Goal: Communication & Community: Answer question/provide support

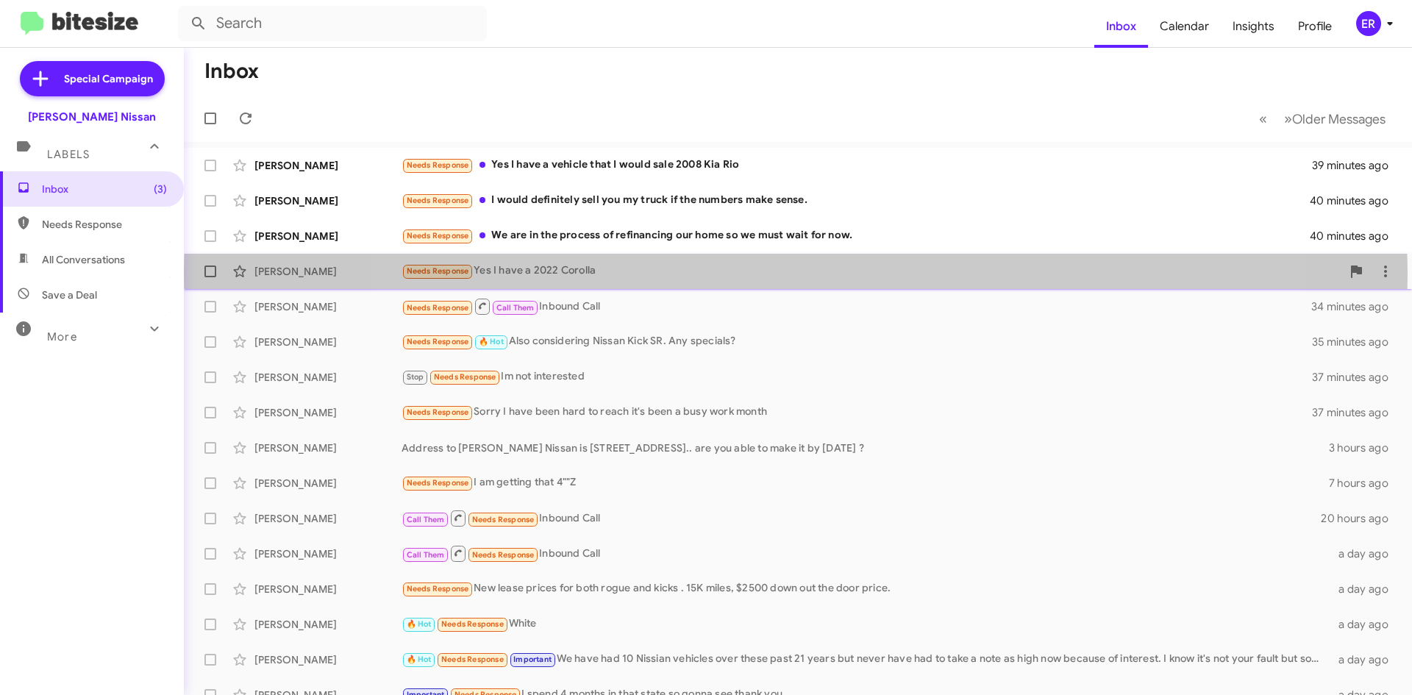
click at [796, 272] on div "Needs Response Yes I have a 2022 Corolla" at bounding box center [872, 271] width 940 height 17
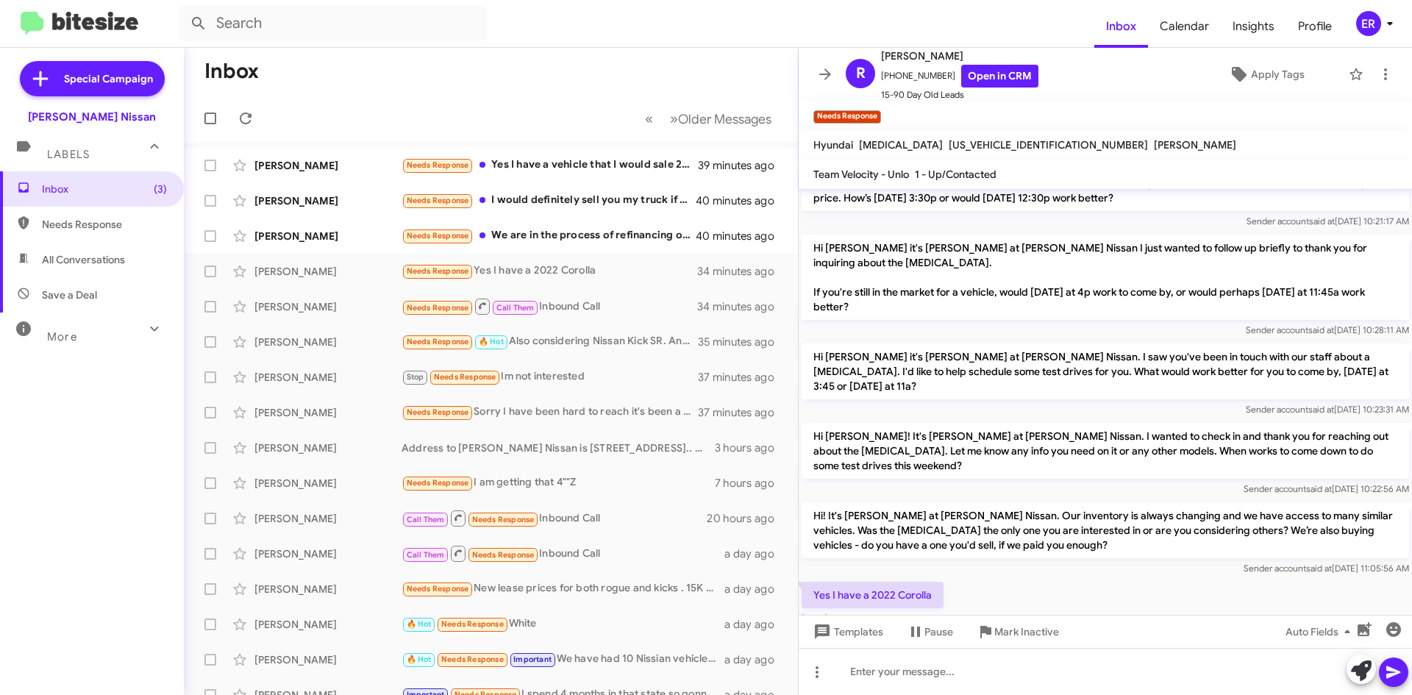
scroll to position [112, 0]
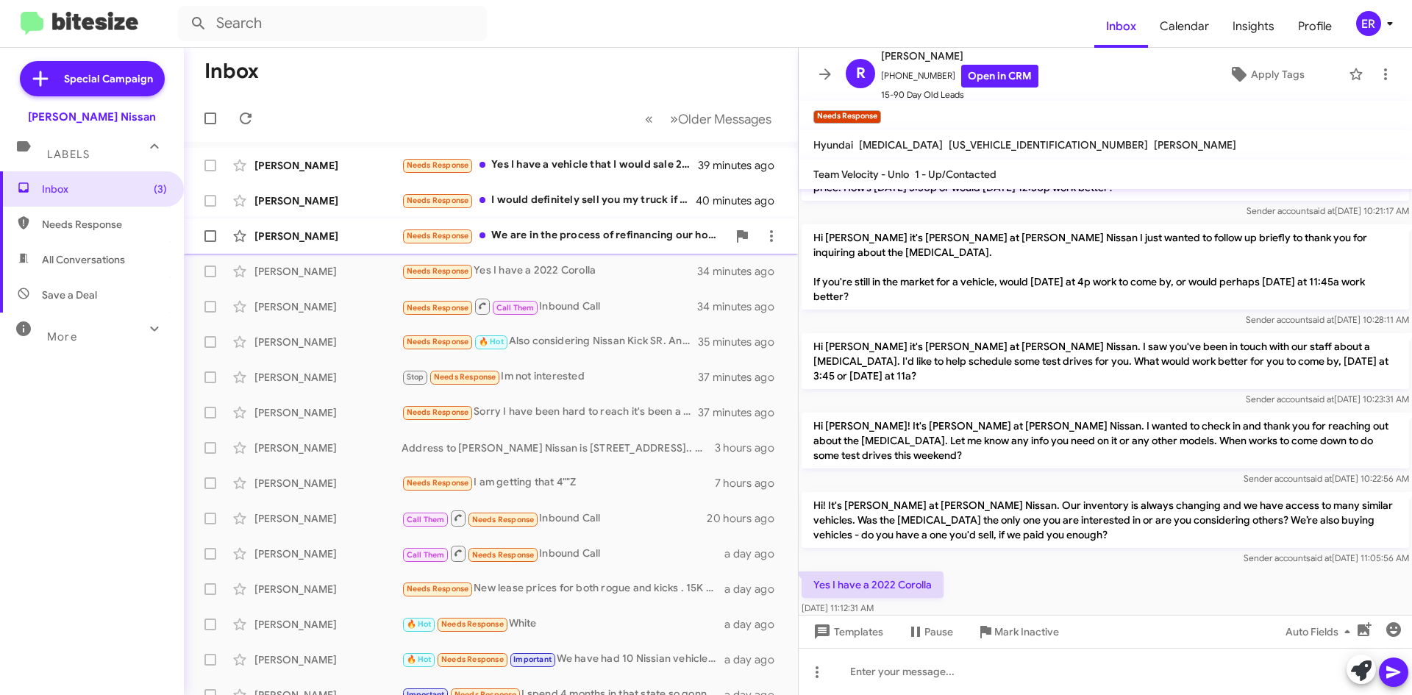
click at [611, 251] on span "Deborah Loesch Needs Response We are in the process of refinancing our home so …" at bounding box center [491, 235] width 614 height 35
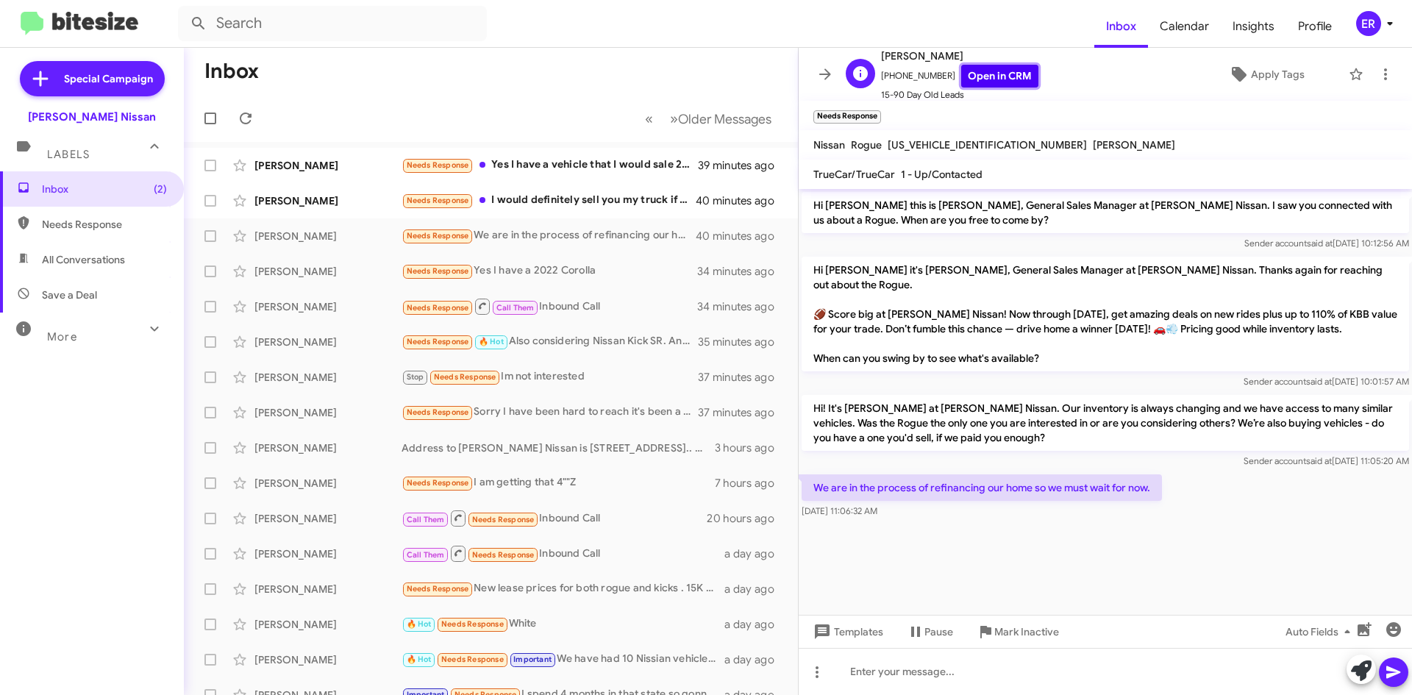
click at [977, 69] on link "Open in CRM" at bounding box center [999, 76] width 77 height 23
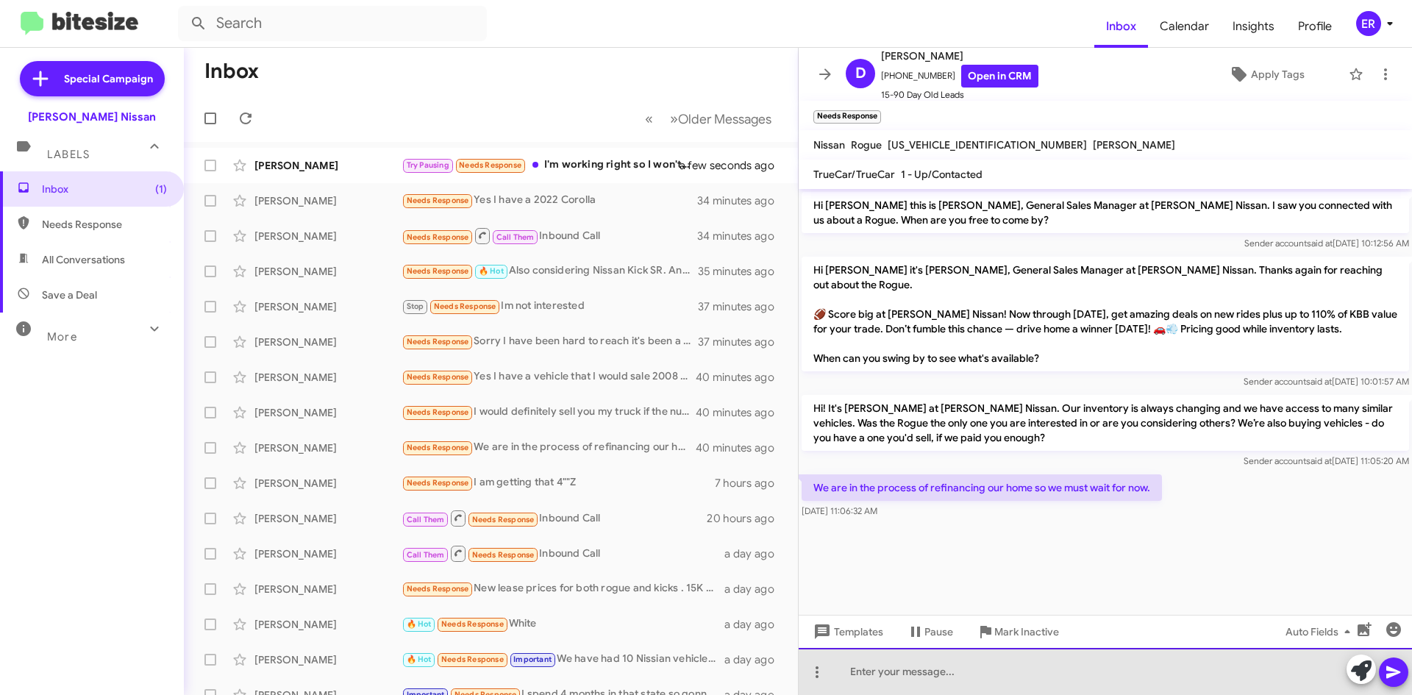
click at [905, 688] on div at bounding box center [1105, 671] width 613 height 47
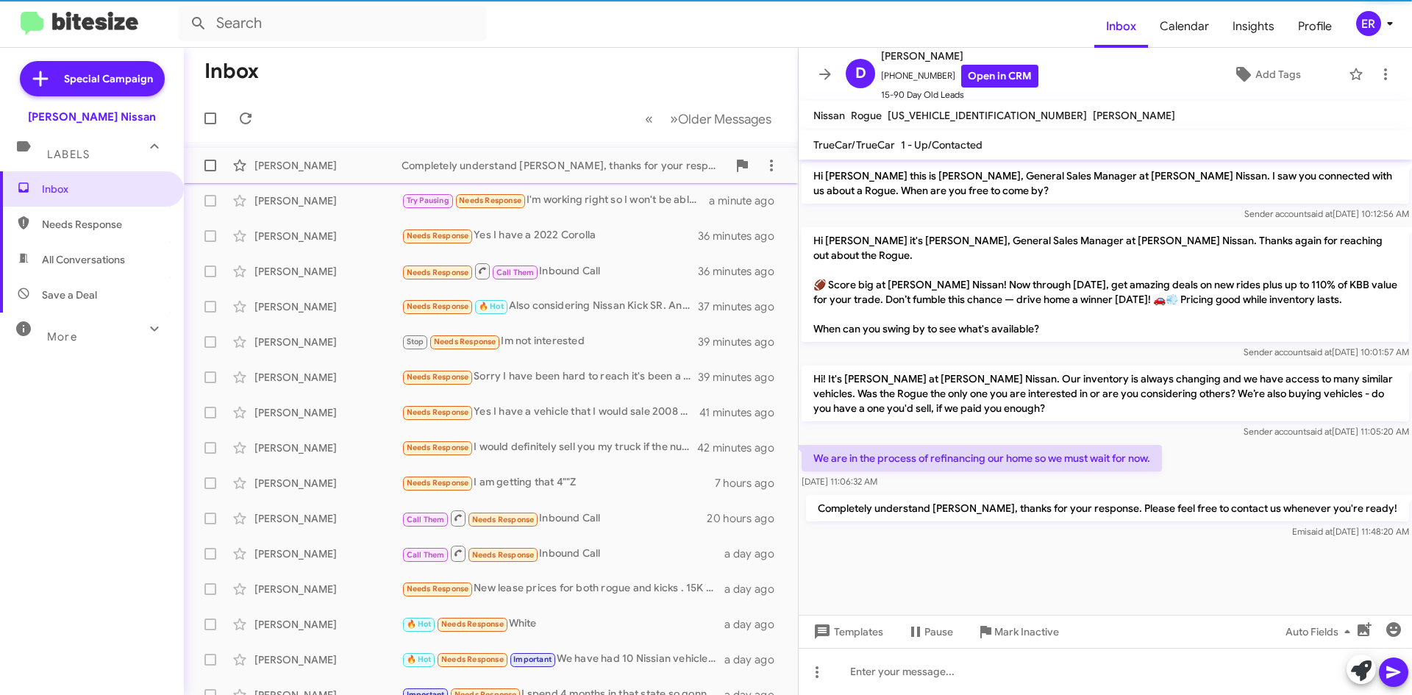
click at [623, 166] on div "Completely understand [PERSON_NAME], thanks for your response. Please feel free…" at bounding box center [565, 165] width 326 height 15
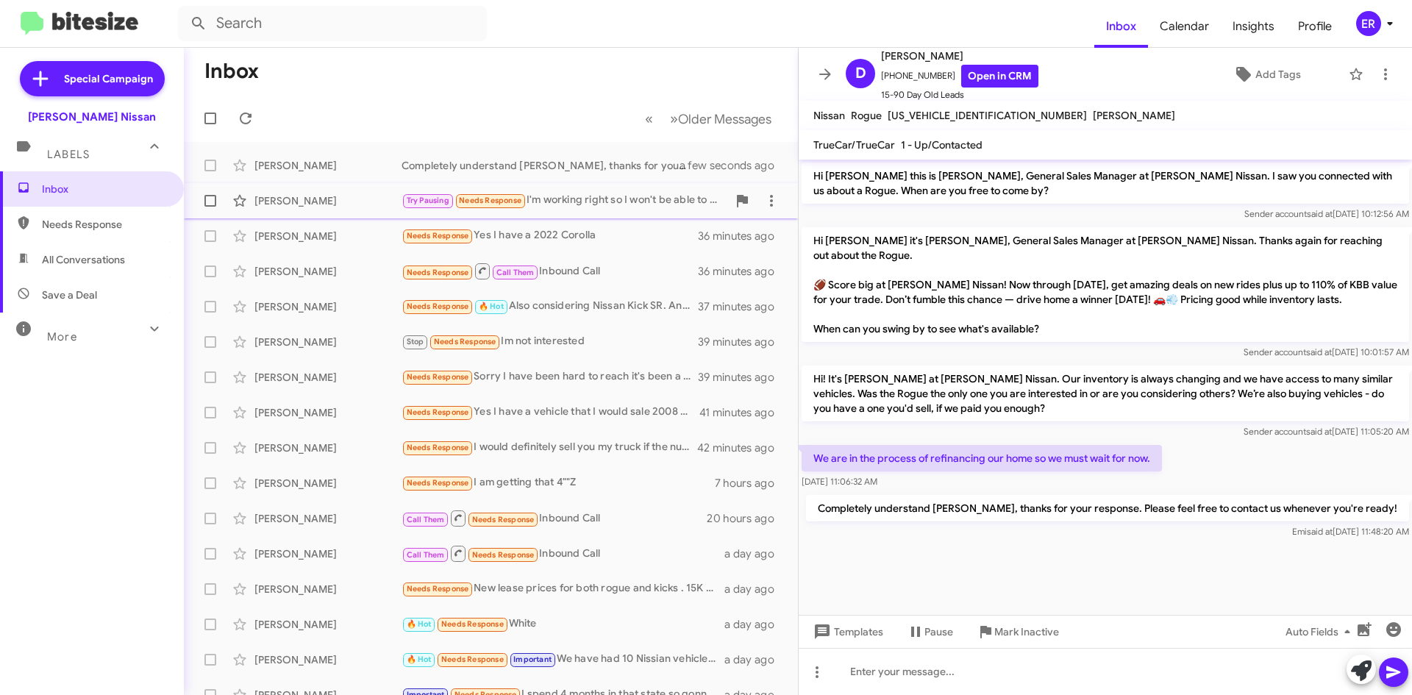
click at [590, 201] on div "Try Pausing Needs Response I'm working right so I won't be able to make it in u…" at bounding box center [565, 200] width 326 height 17
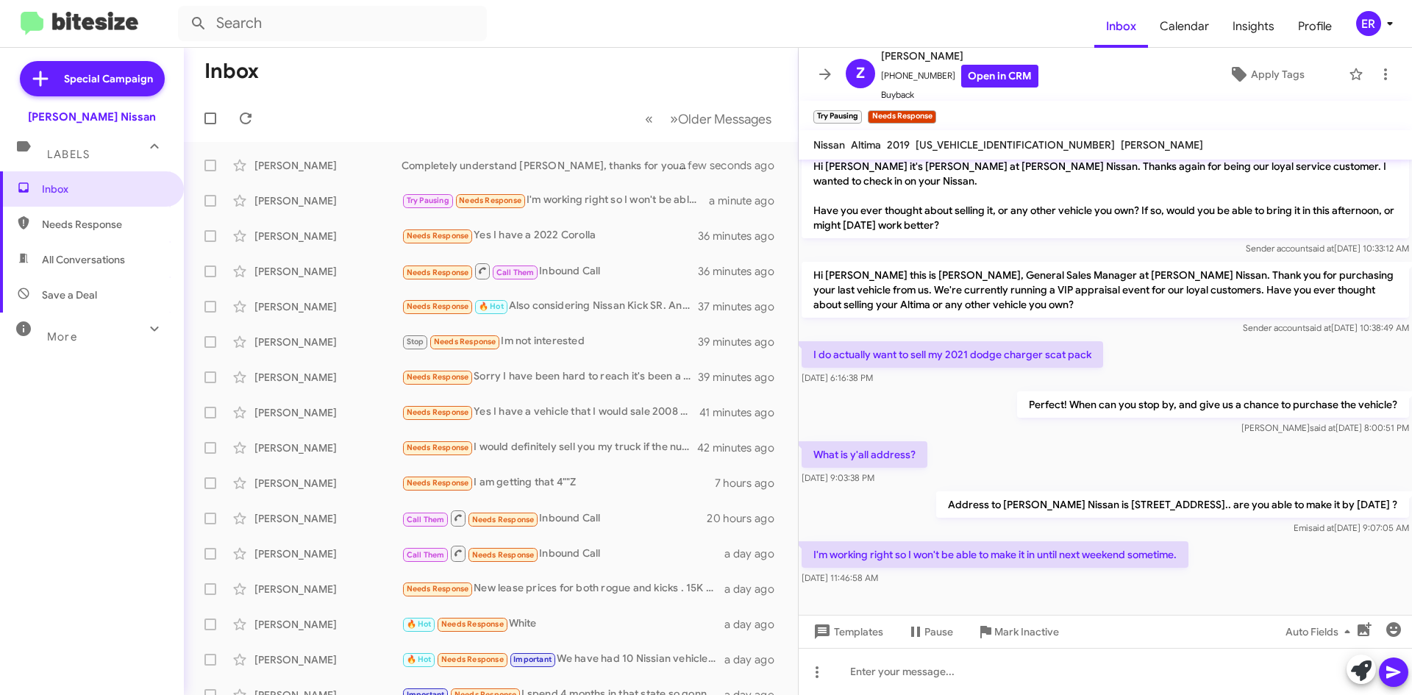
scroll to position [864, 0]
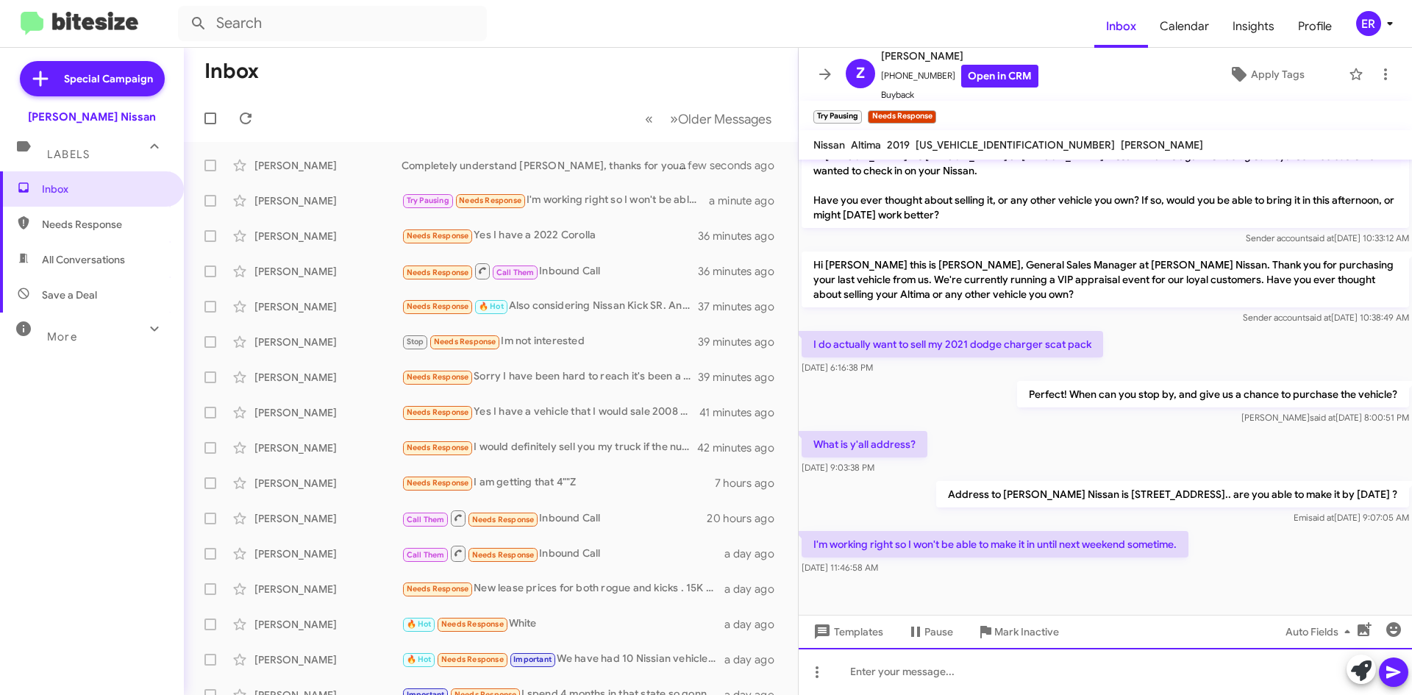
click at [1035, 668] on div at bounding box center [1105, 671] width 613 height 47
click at [988, 680] on div "Would [DATE]" at bounding box center [1105, 671] width 613 height 47
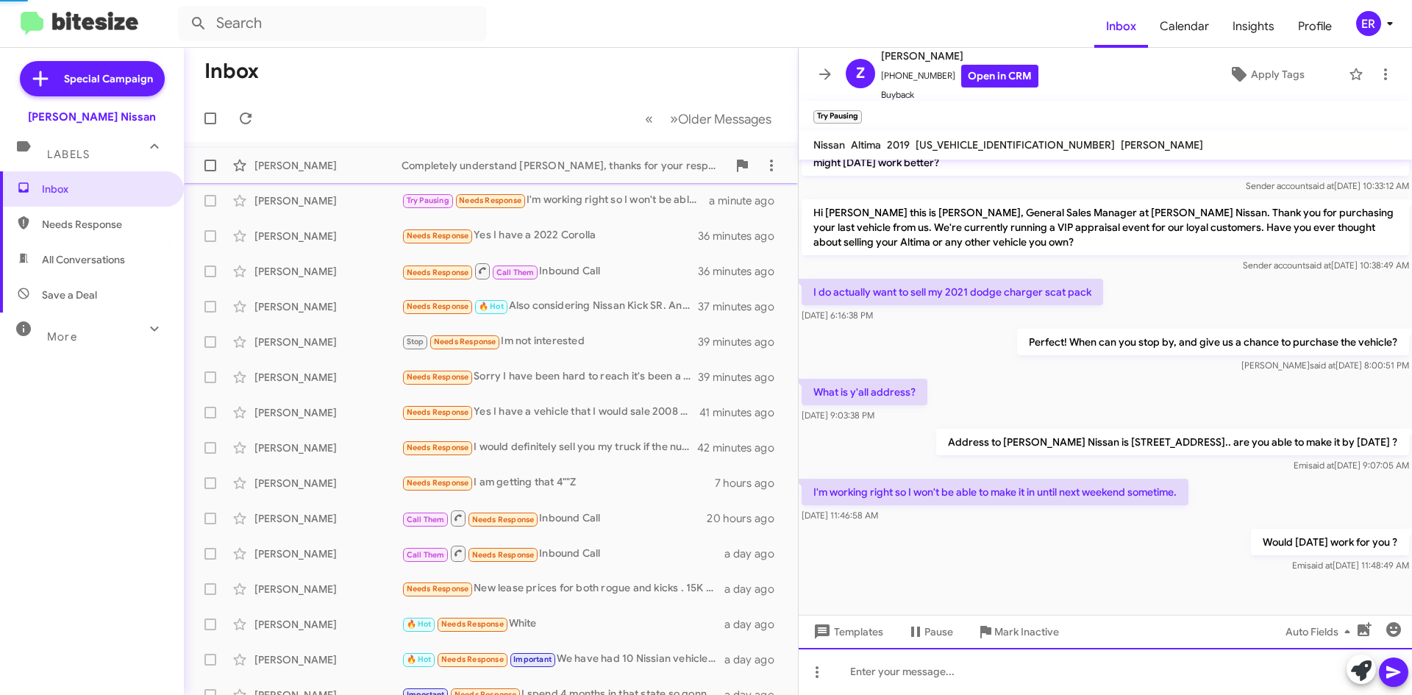
scroll to position [918, 0]
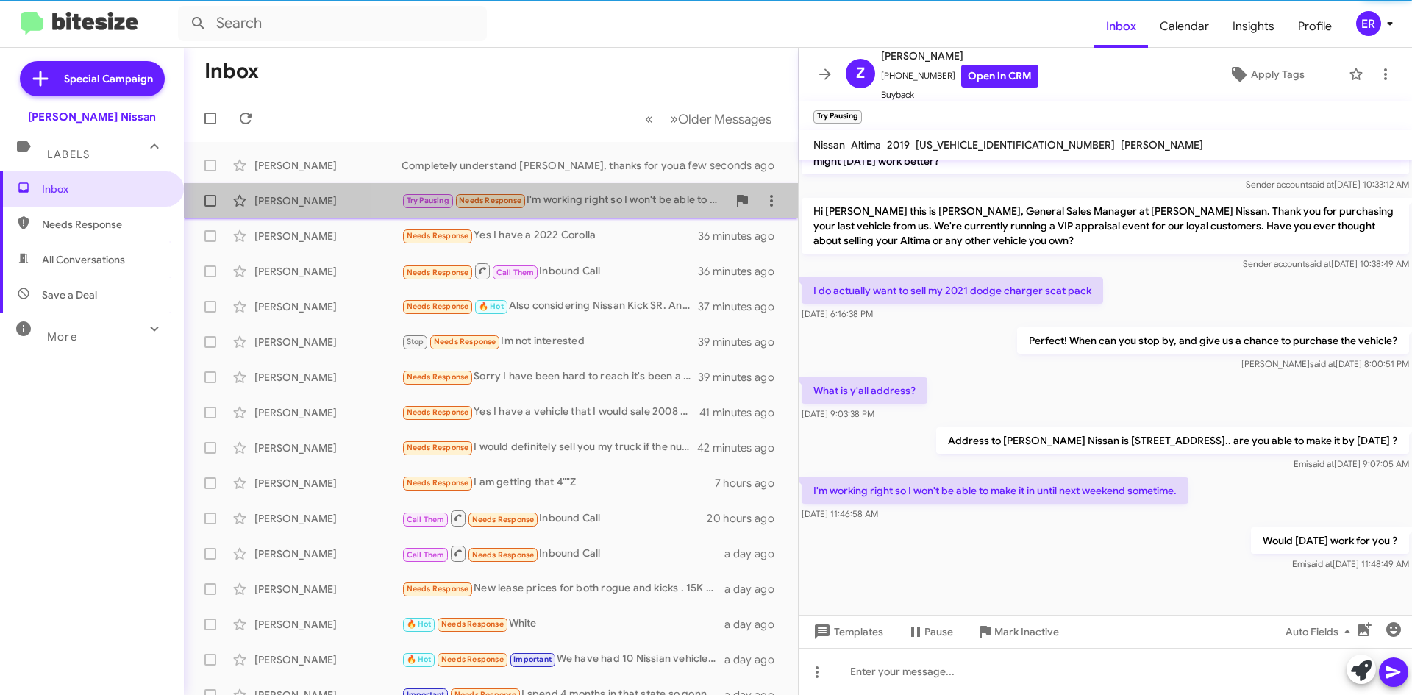
click at [585, 204] on div "Try Pausing Needs Response I'm working right so I won't be able to make it in u…" at bounding box center [565, 200] width 326 height 17
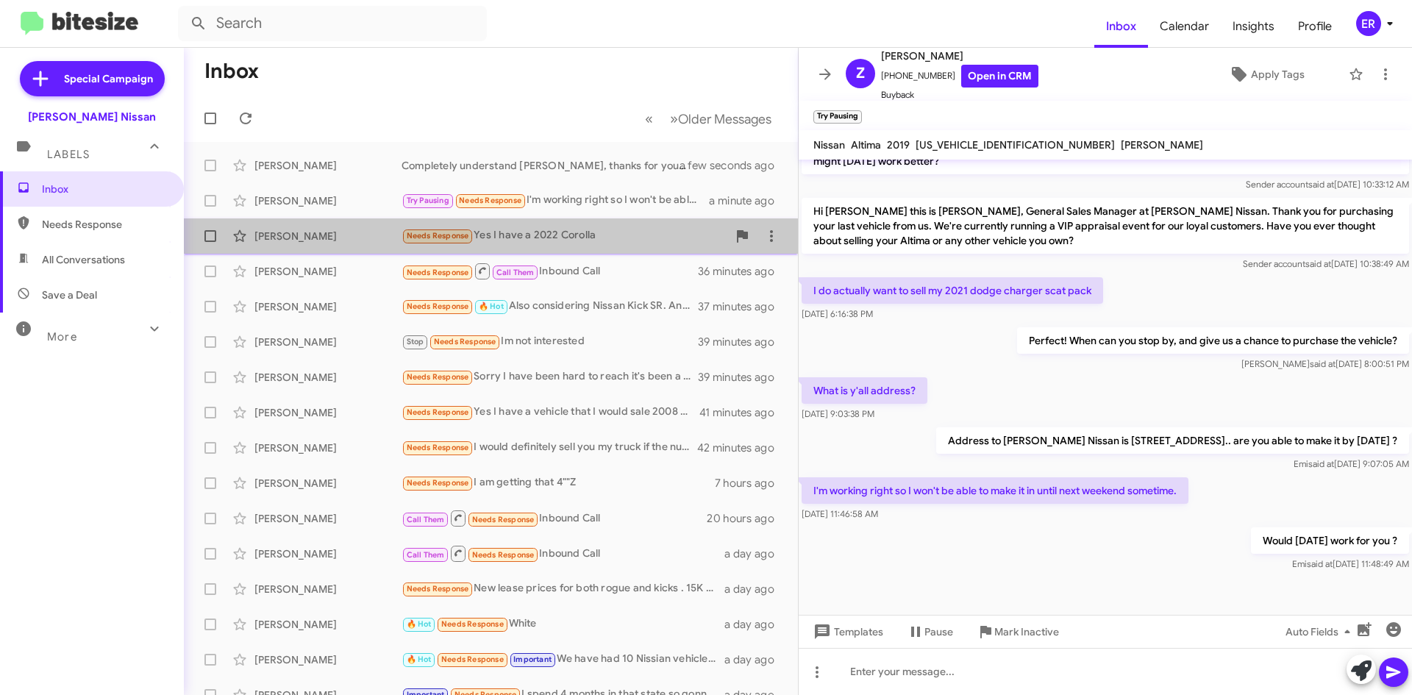
click at [584, 223] on div "[PERSON_NAME] Needs Response Yes I have a 2022 Corolla 36 minutes ago" at bounding box center [491, 235] width 590 height 29
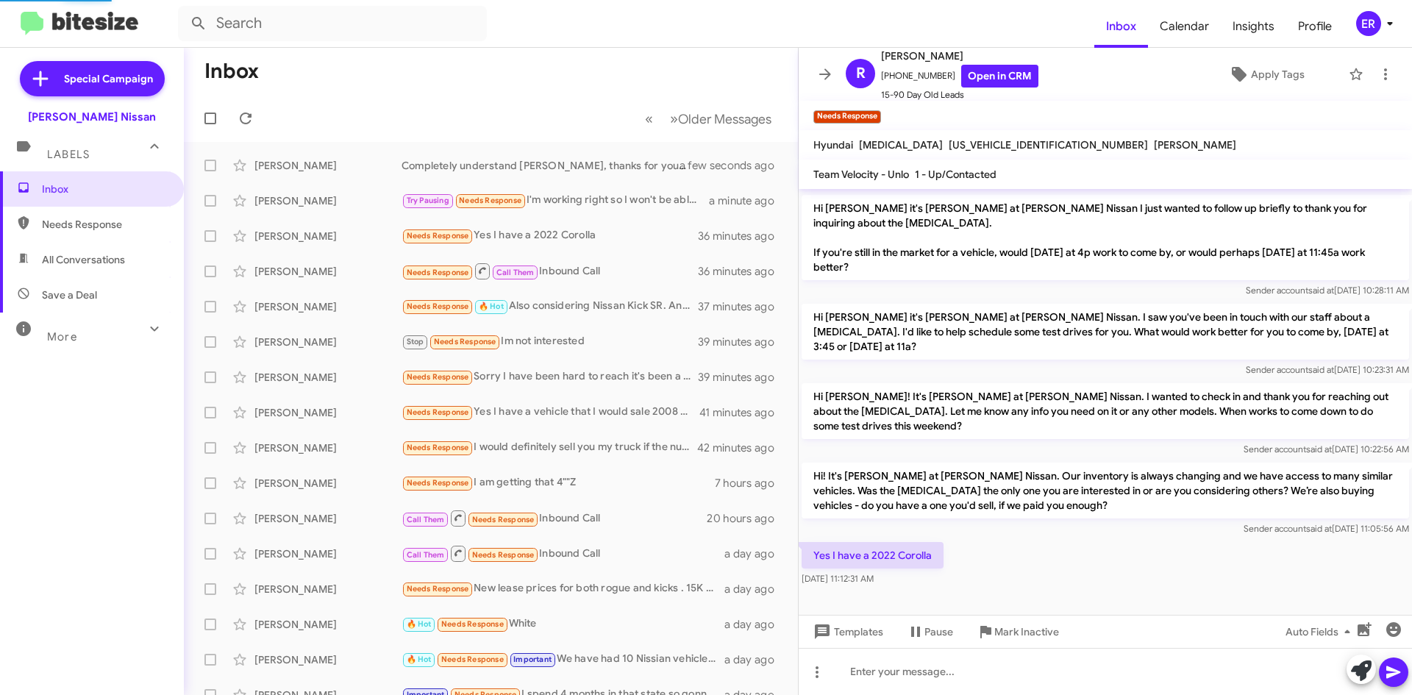
scroll to position [112, 0]
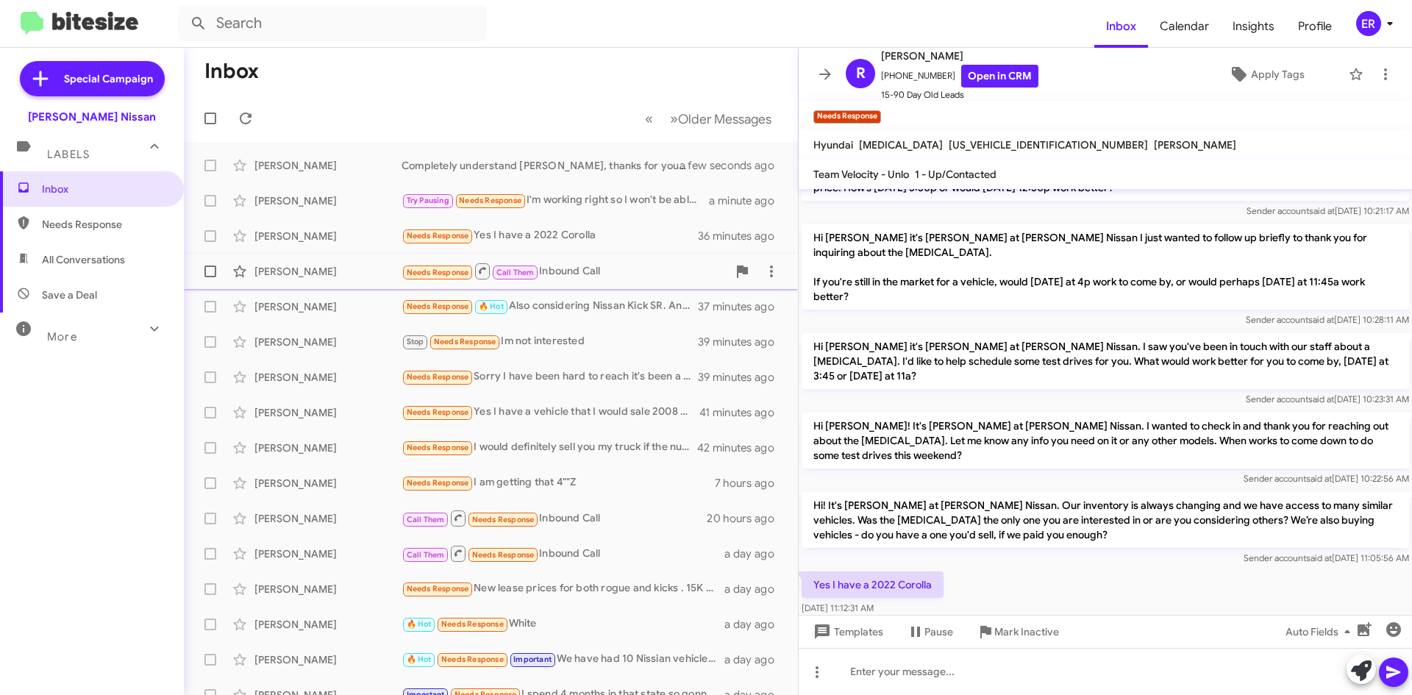
click at [582, 258] on div "[PERSON_NAME] Needs Response Call Them Inbound Call 36 minutes ago" at bounding box center [491, 271] width 590 height 29
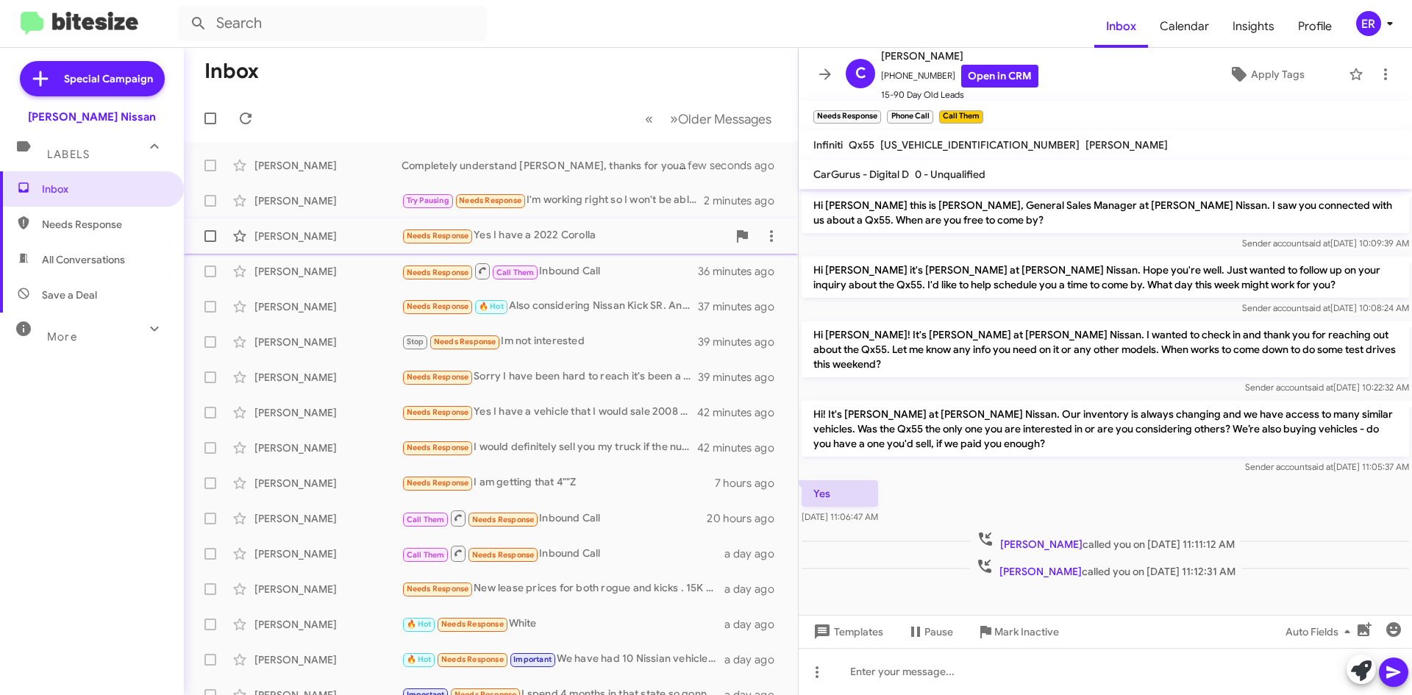
click at [593, 230] on div "Needs Response Yes I have a 2022 Corolla" at bounding box center [565, 235] width 326 height 17
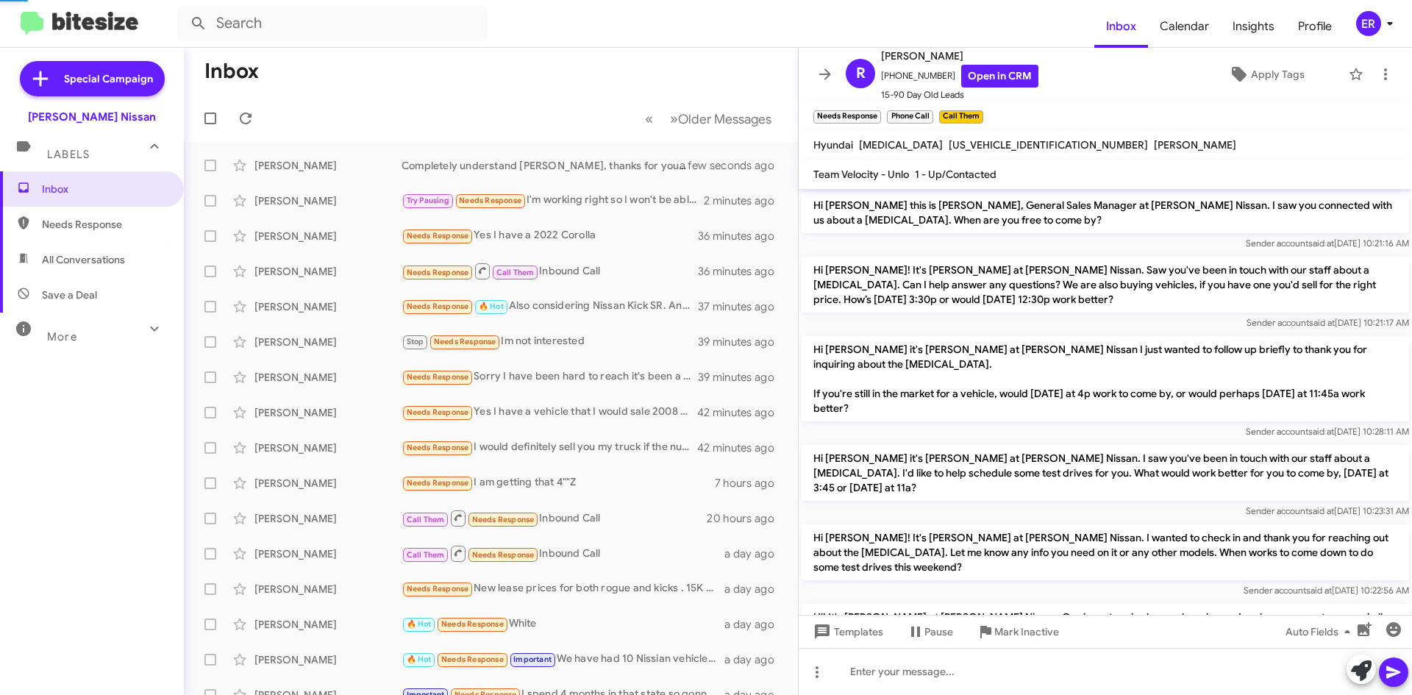
scroll to position [112, 0]
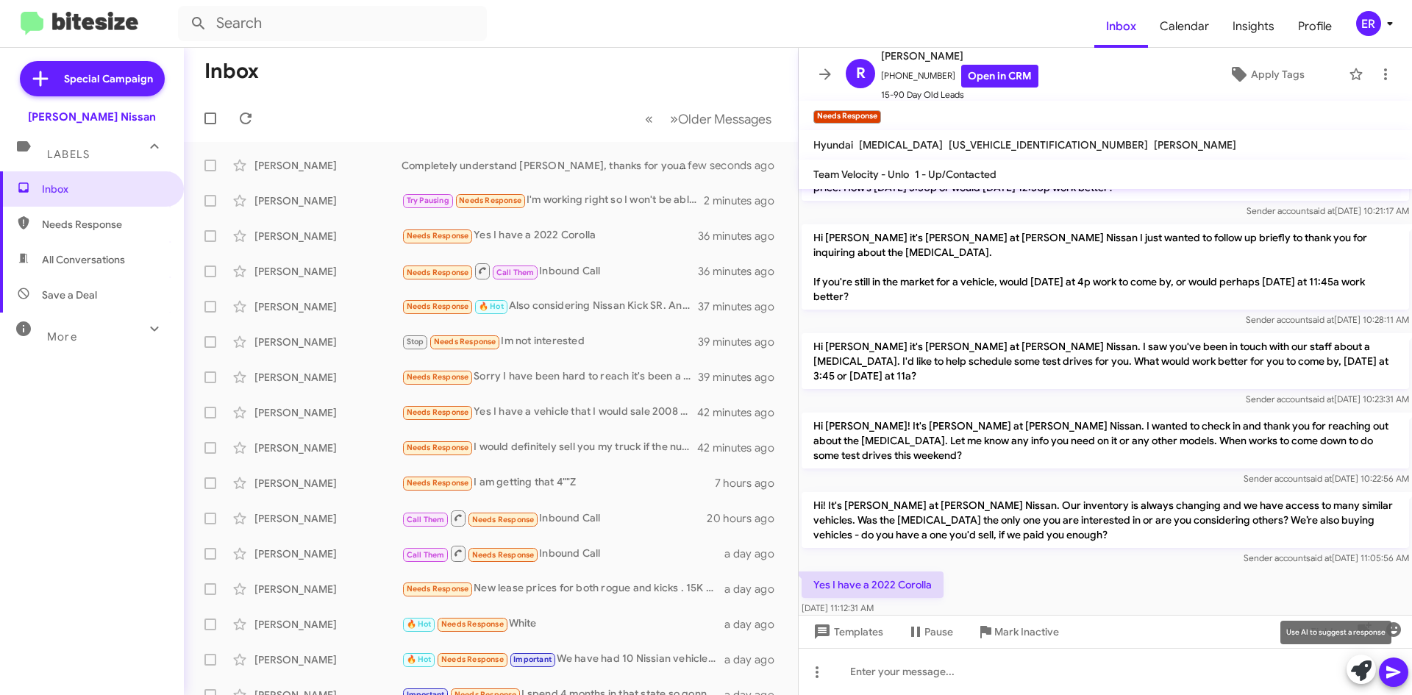
click at [1361, 668] on icon at bounding box center [1361, 670] width 21 height 21
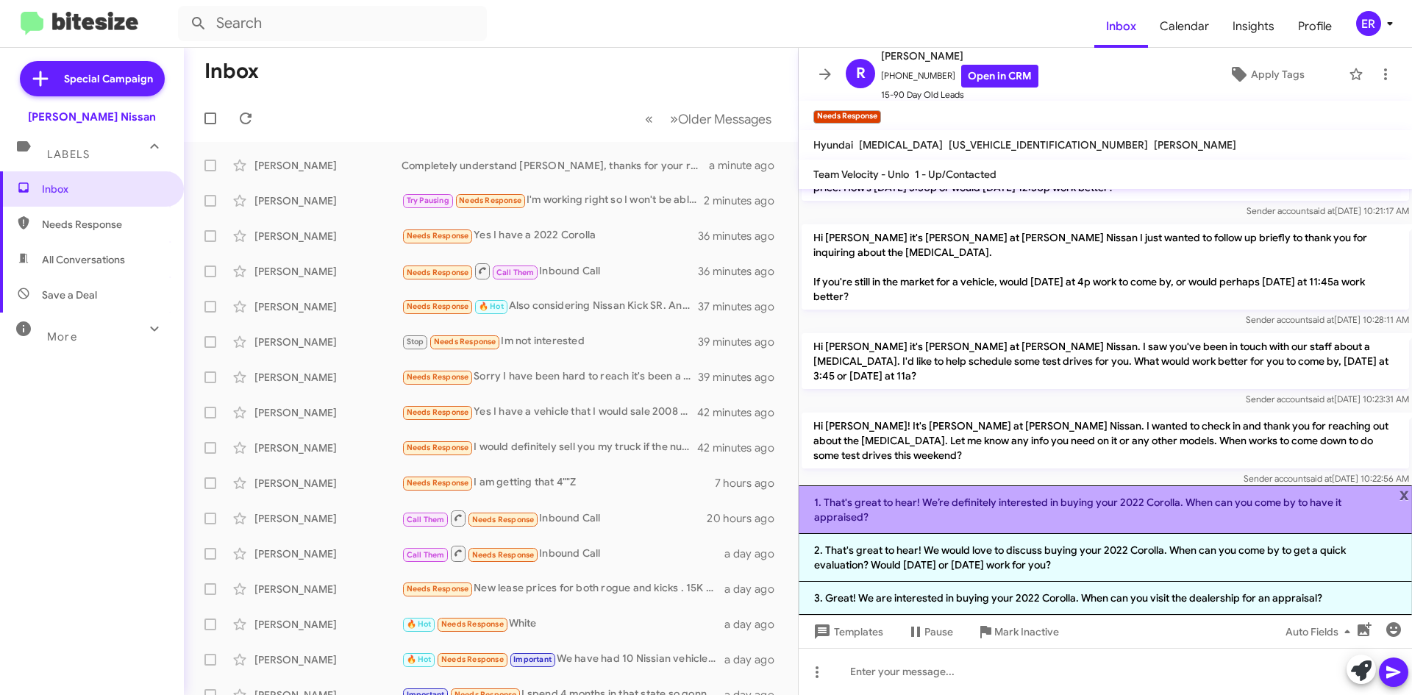
click at [957, 529] on li "1. That's great to hear! We’re definitely interested in buying your 2022 Coroll…" at bounding box center [1105, 509] width 613 height 49
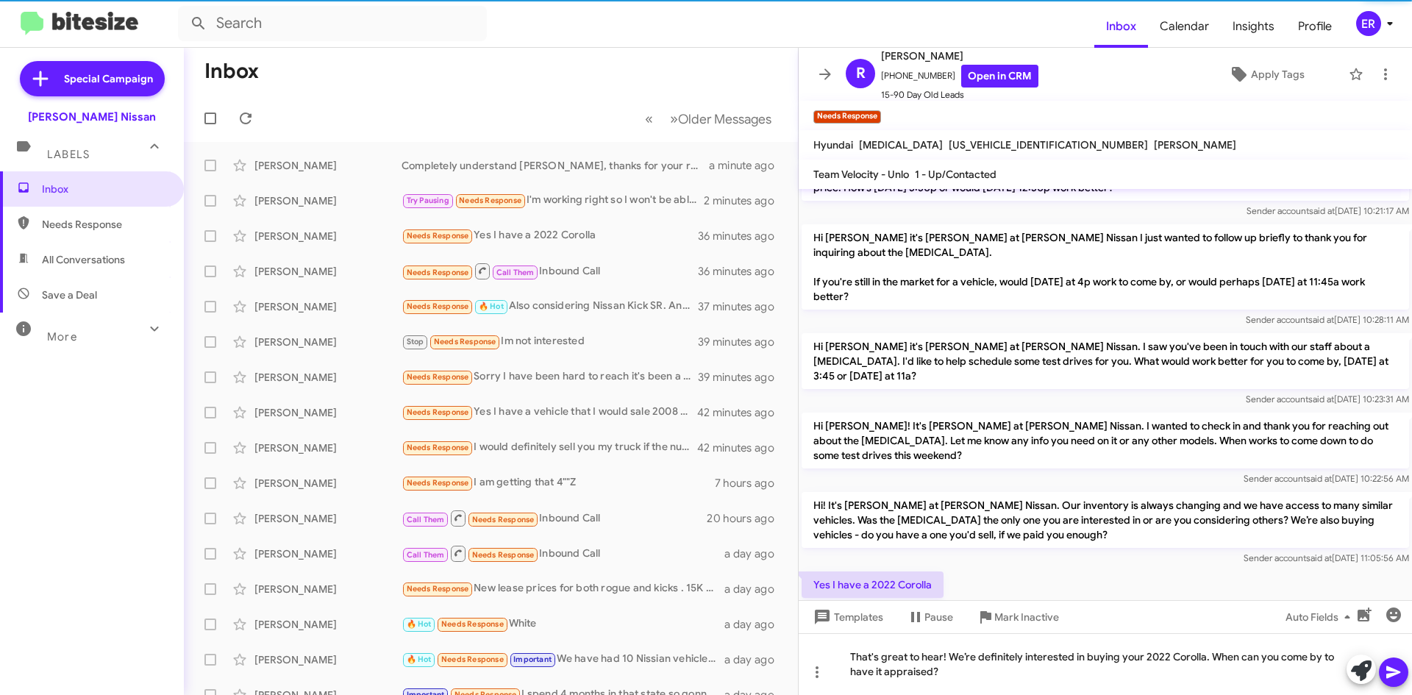
click at [1382, 674] on button at bounding box center [1393, 671] width 29 height 29
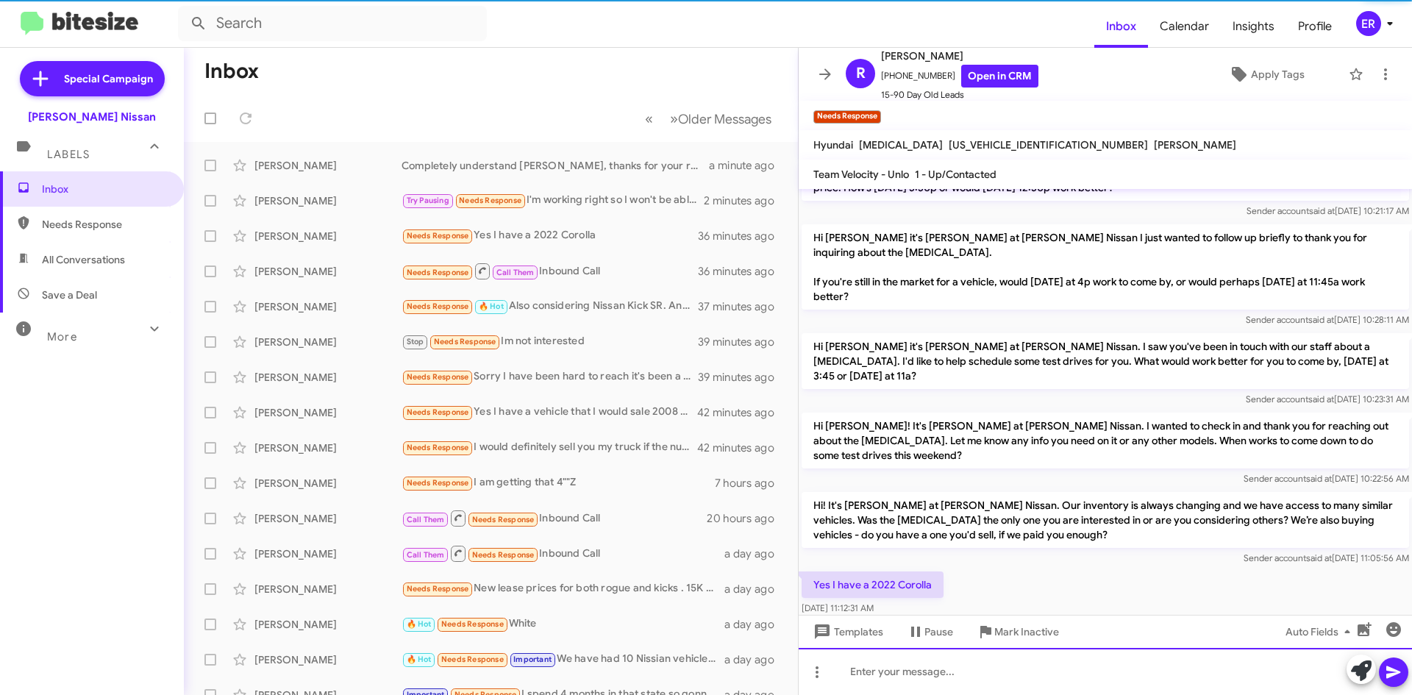
scroll to position [0, 0]
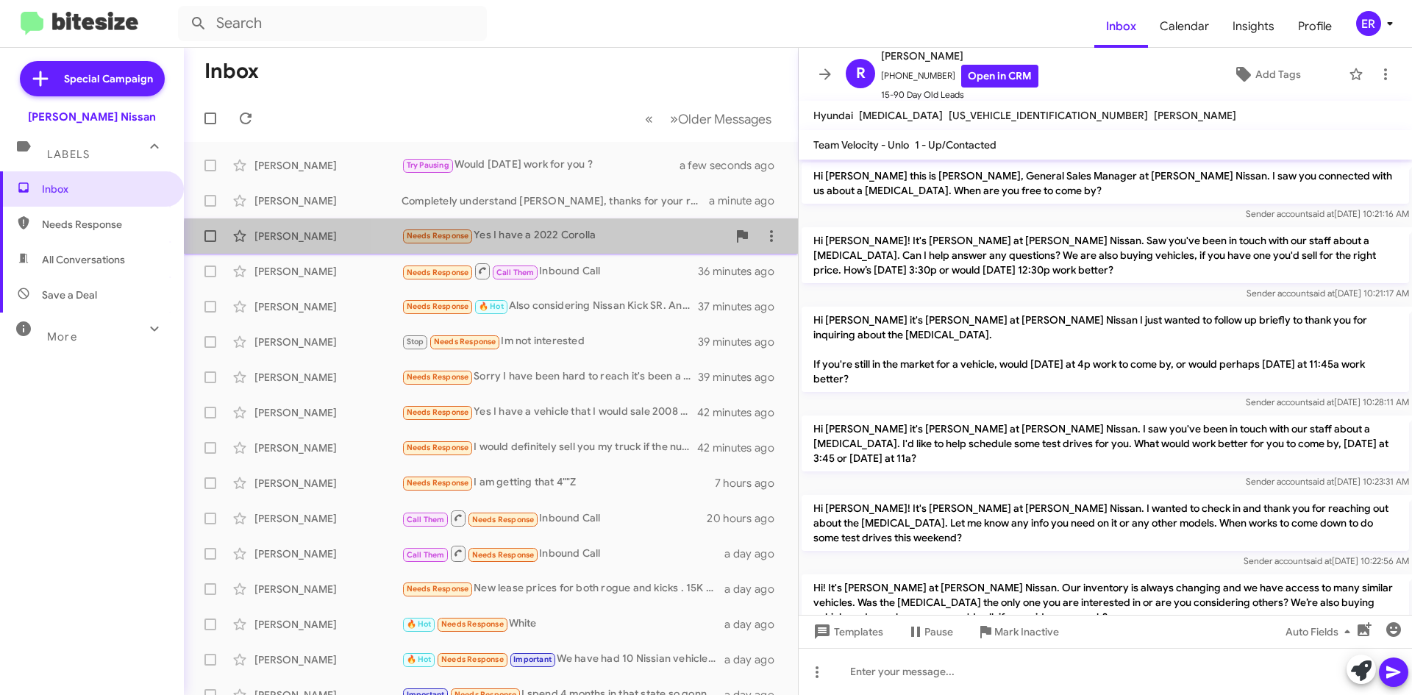
click at [611, 246] on div "[PERSON_NAME] Needs Response Yes I have a 2022 Corolla 36 minutes ago" at bounding box center [491, 235] width 590 height 29
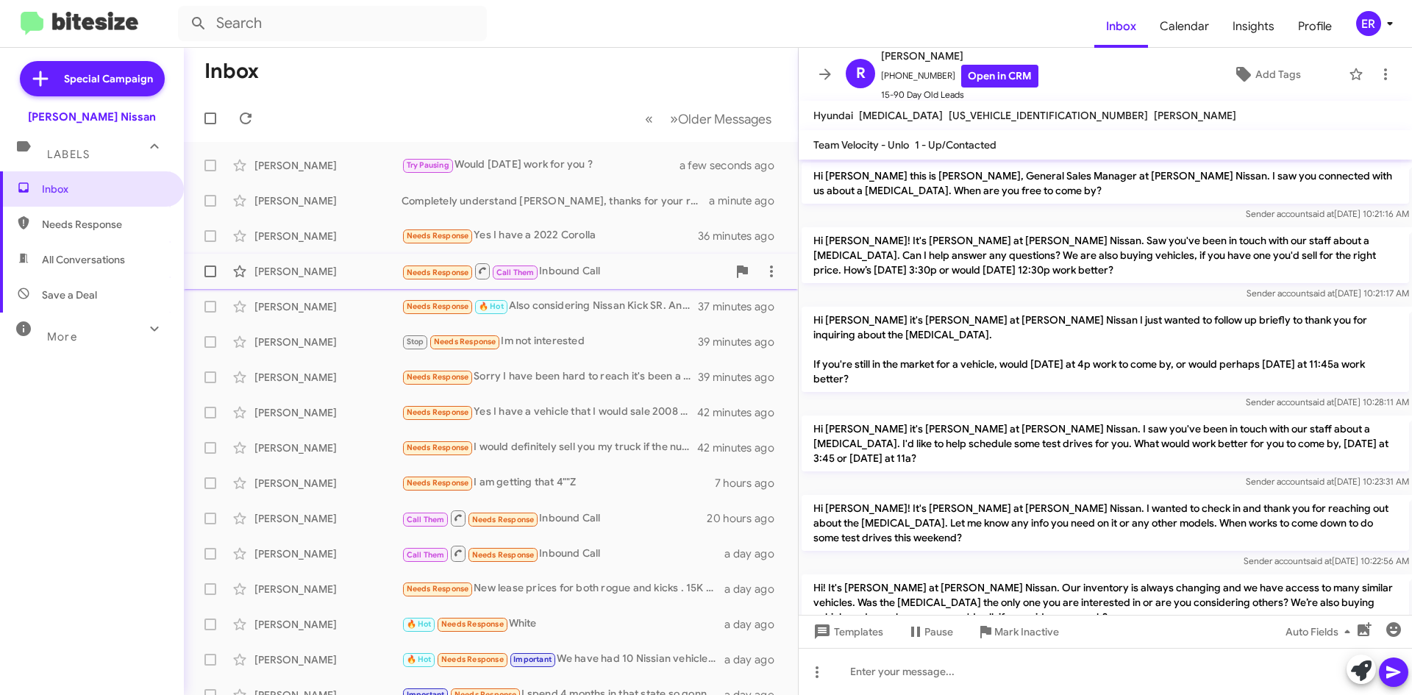
click at [622, 277] on div "Needs Response Call Them Inbound Call" at bounding box center [565, 271] width 326 height 18
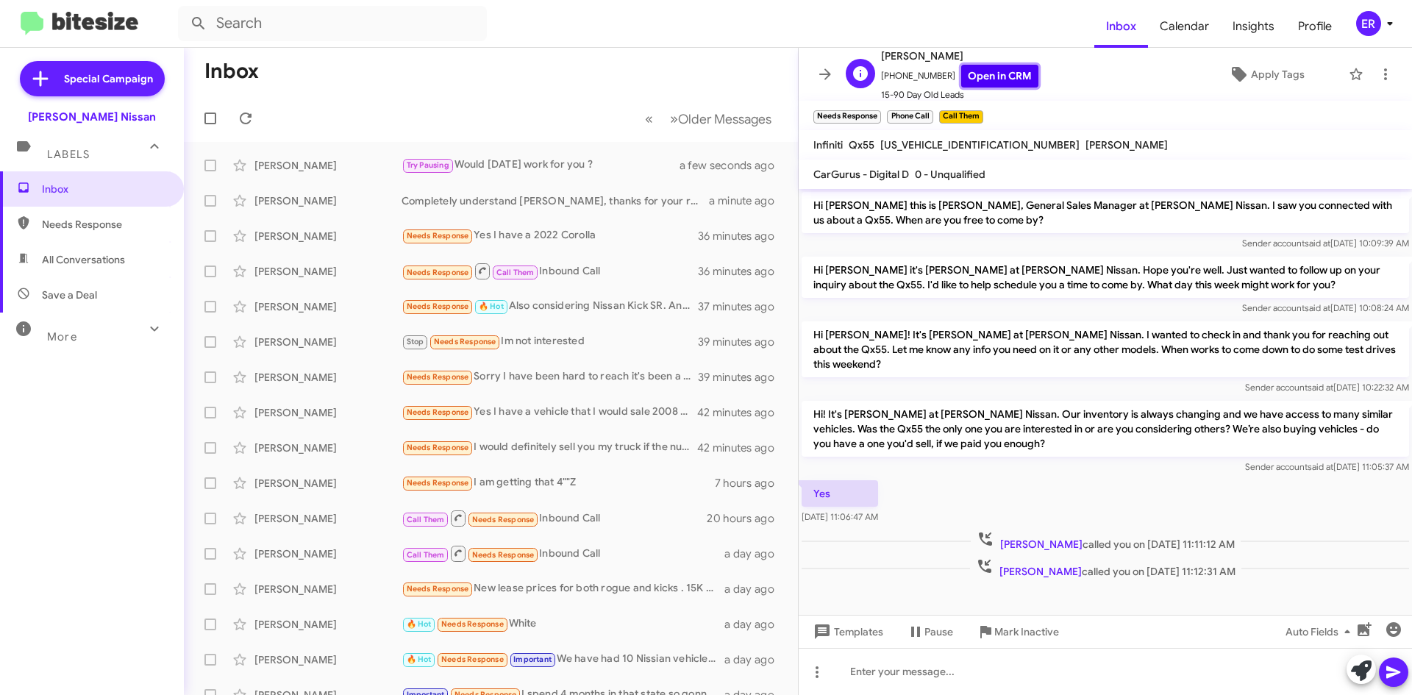
click at [1003, 78] on link "Open in CRM" at bounding box center [999, 76] width 77 height 23
click at [590, 166] on div "That's great to hear! We’re definitely interested in buying your 2022 Corolla. …" at bounding box center [565, 165] width 326 height 15
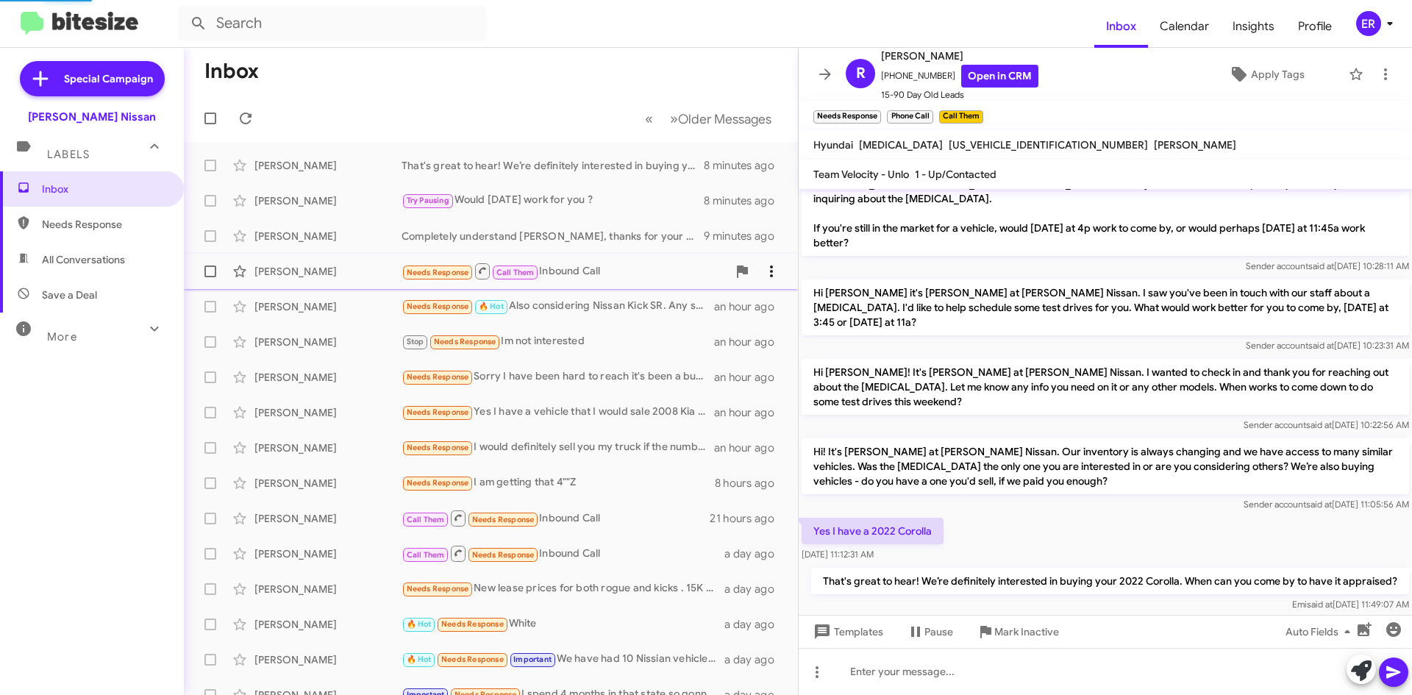
scroll to position [136, 0]
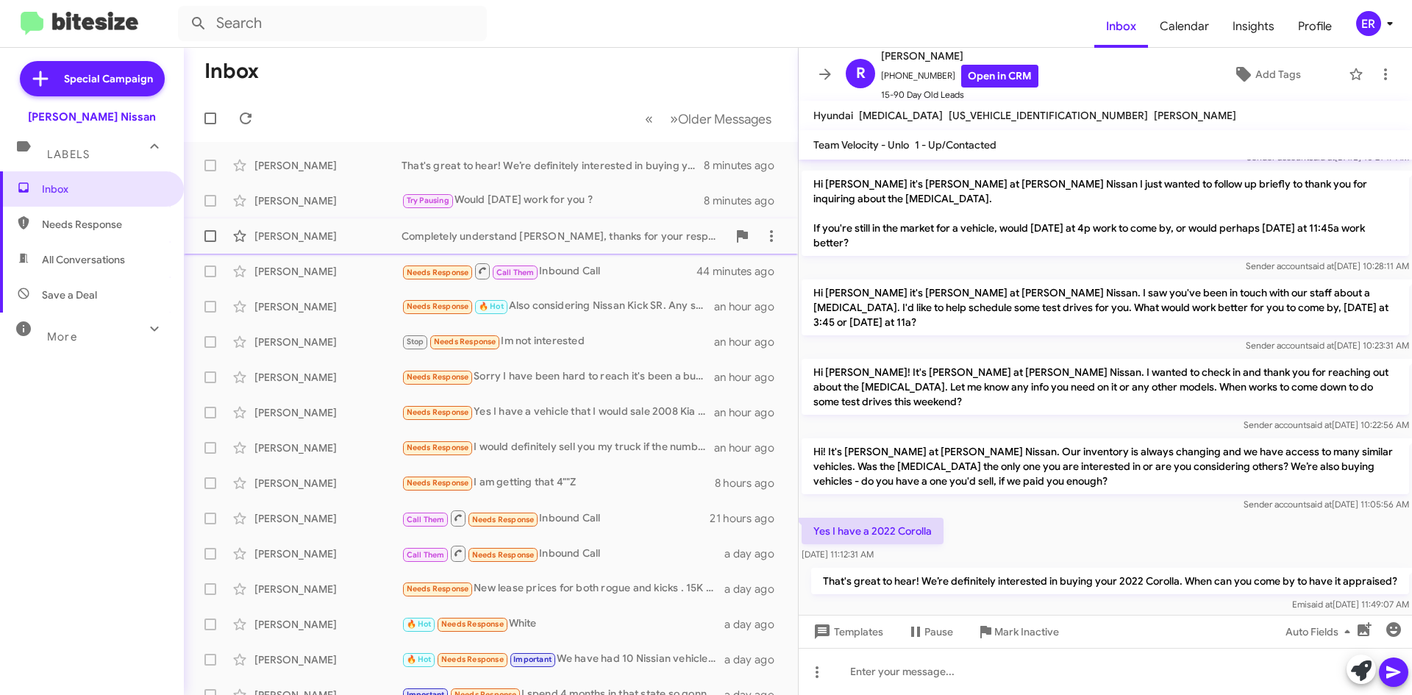
click at [635, 224] on div "Deborah Loesch Completely understand Deborah, thanks for your response. Please …" at bounding box center [491, 235] width 590 height 29
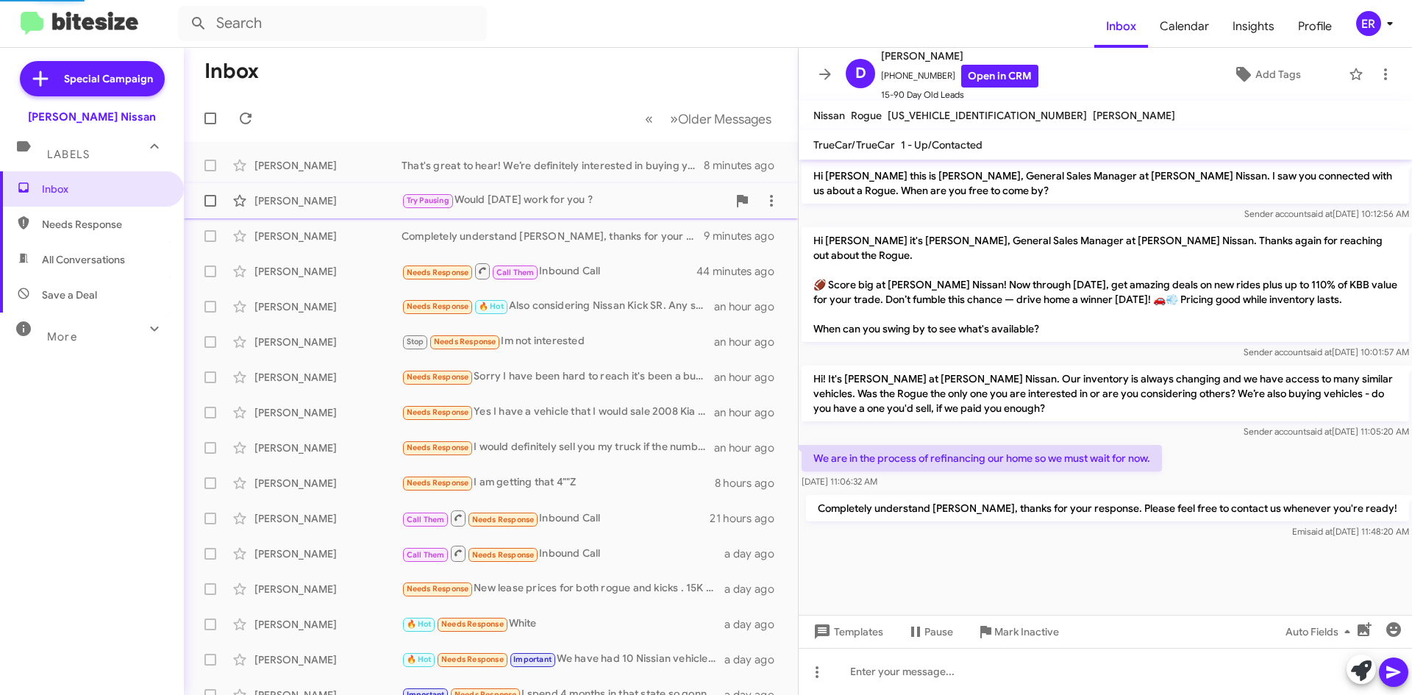
click at [630, 208] on div "Try Pausing Would Friday 9/26 work for you ?" at bounding box center [565, 200] width 326 height 17
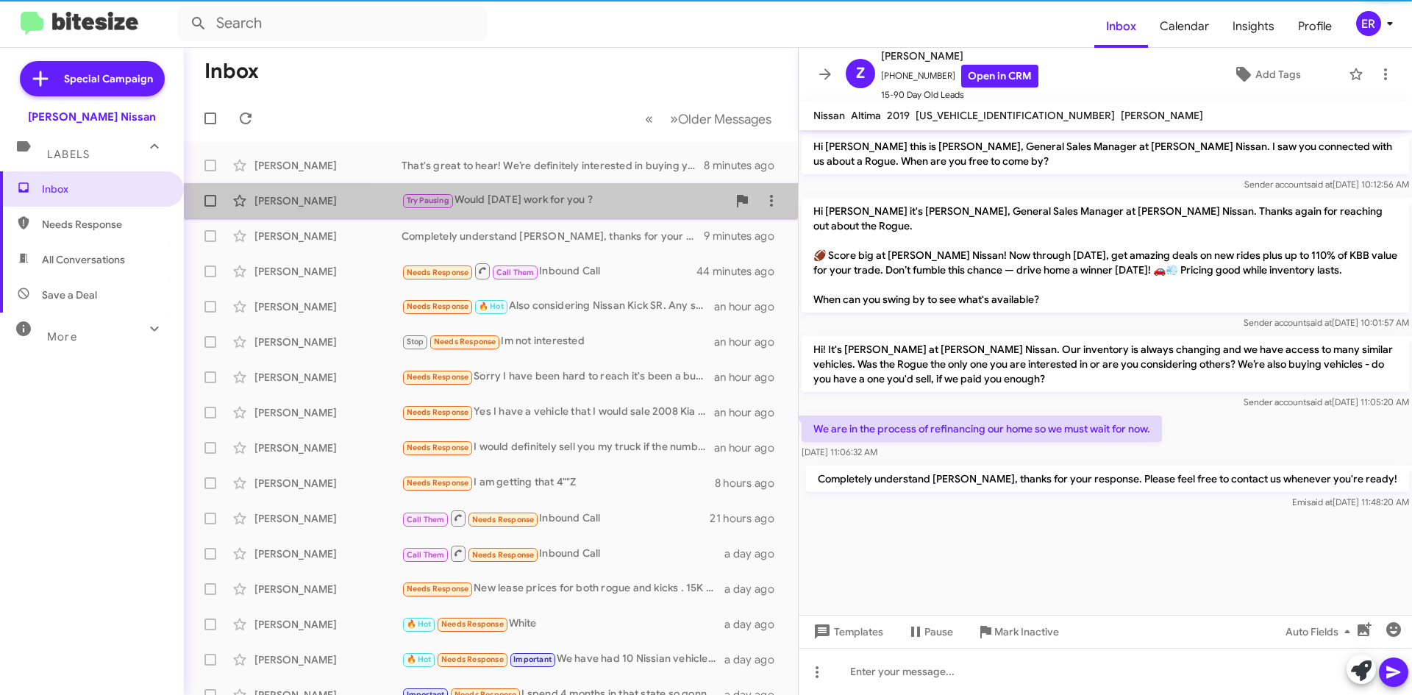
scroll to position [888, 0]
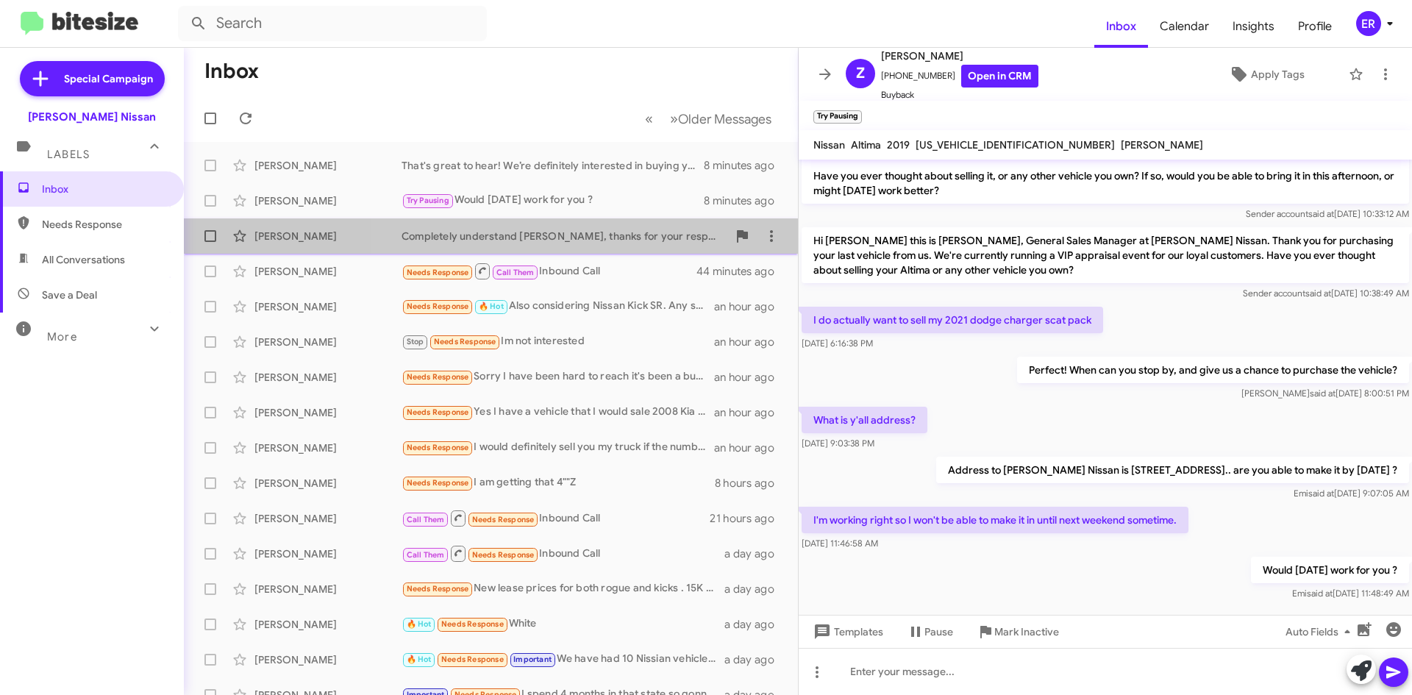
click at [604, 241] on div "Completely understand [PERSON_NAME], thanks for your response. Please feel free…" at bounding box center [565, 236] width 326 height 15
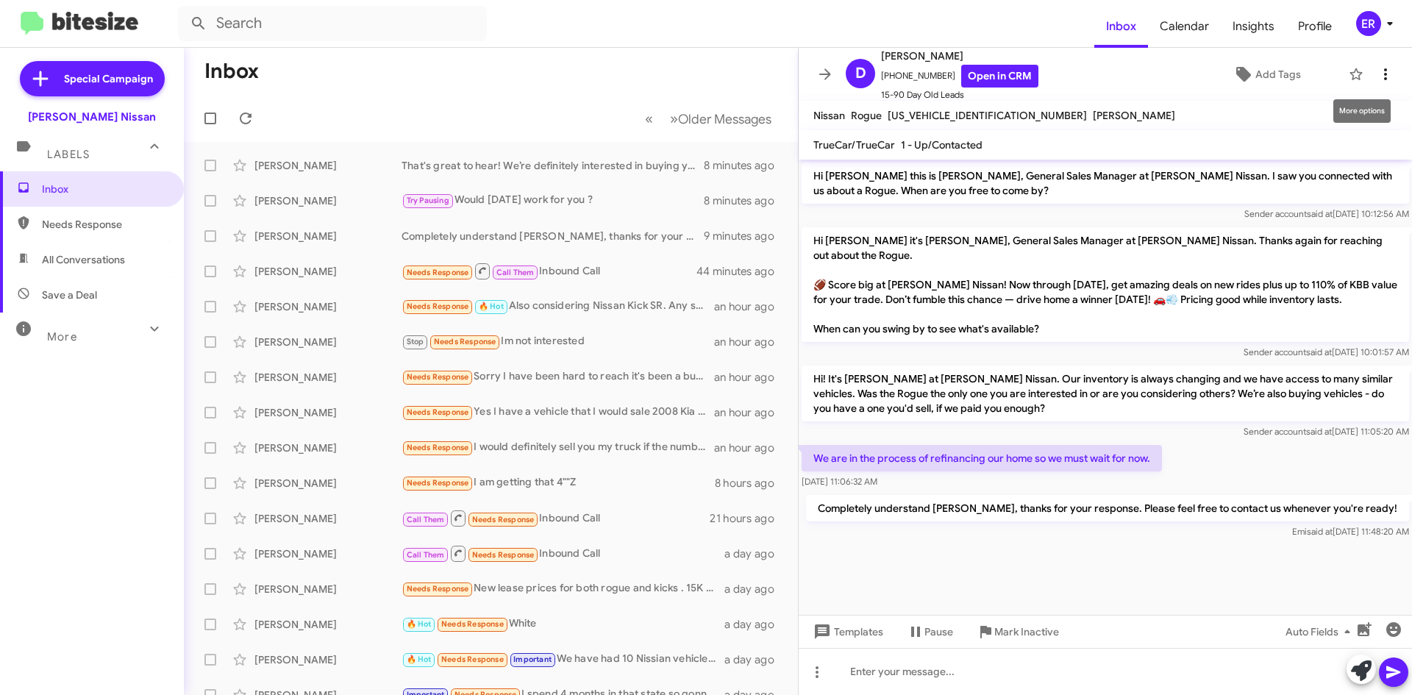
click at [1373, 86] on button at bounding box center [1385, 74] width 29 height 29
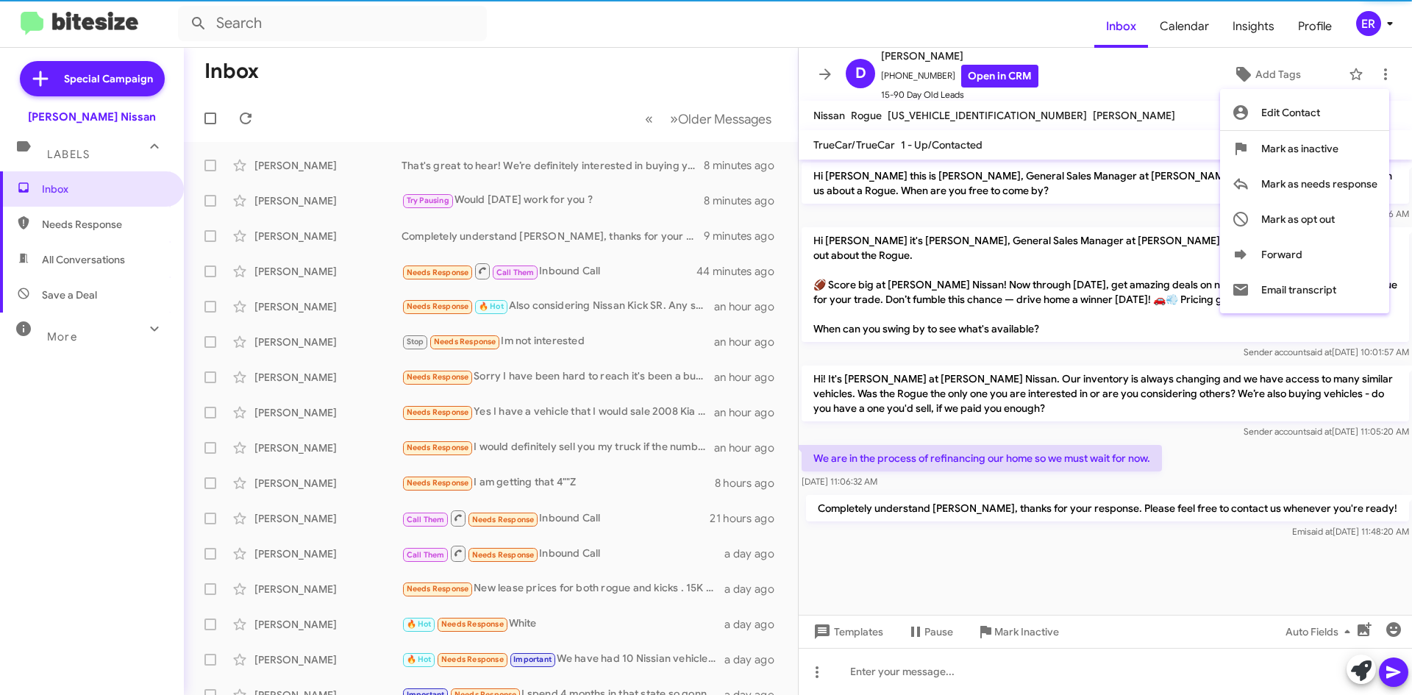
click at [1206, 88] on div at bounding box center [706, 347] width 1412 height 695
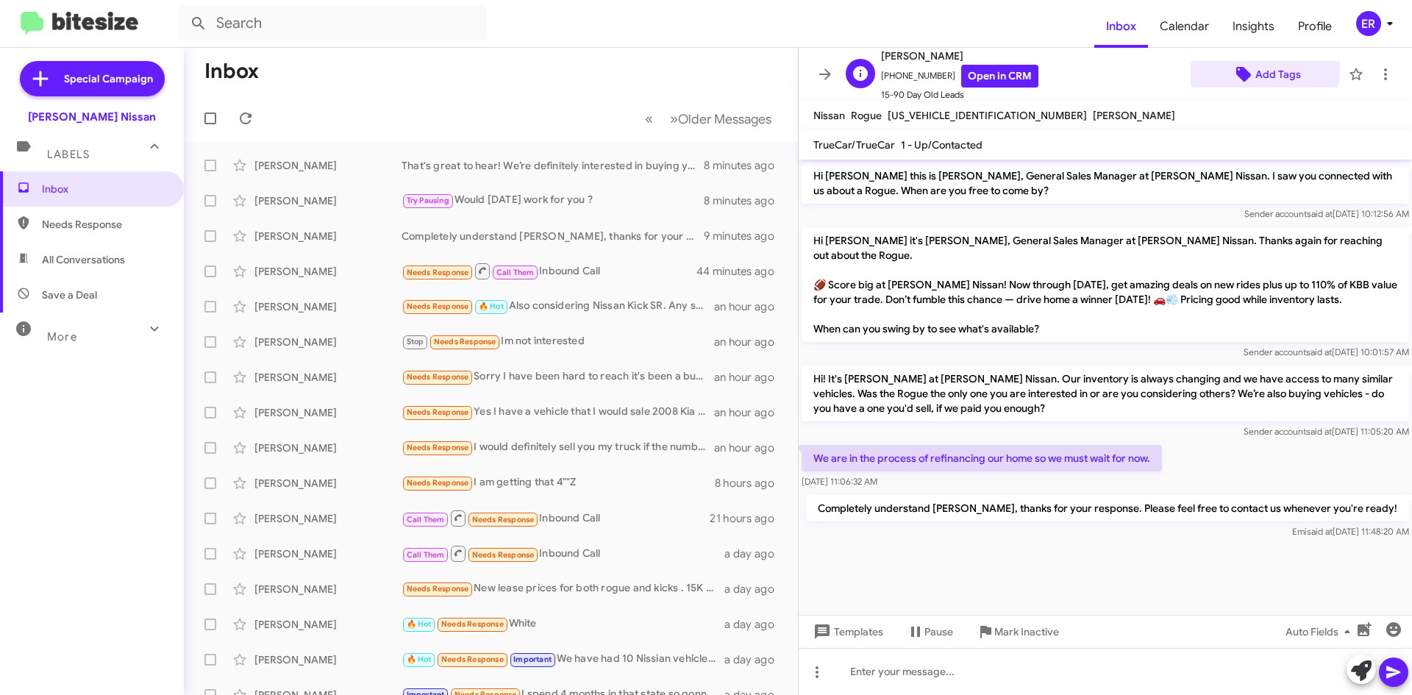
click at [1245, 70] on span "Add Tags" at bounding box center [1265, 74] width 127 height 26
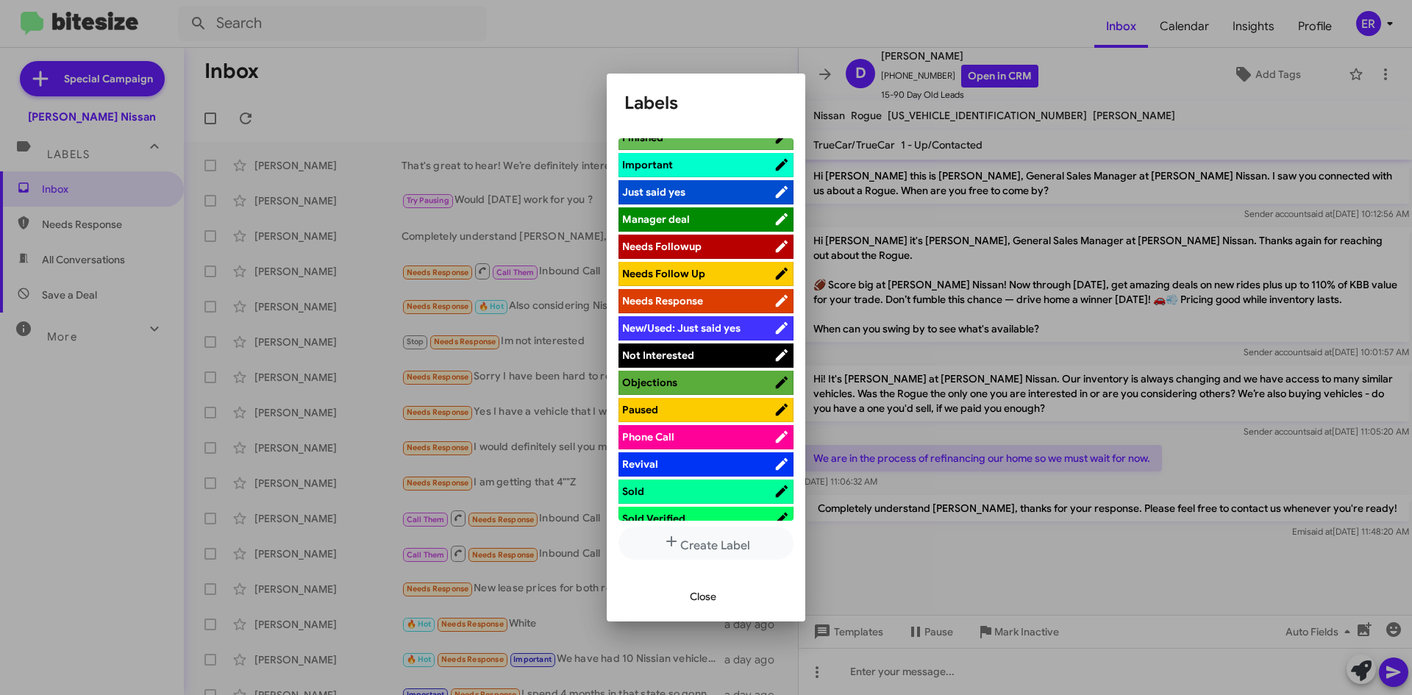
scroll to position [588, 0]
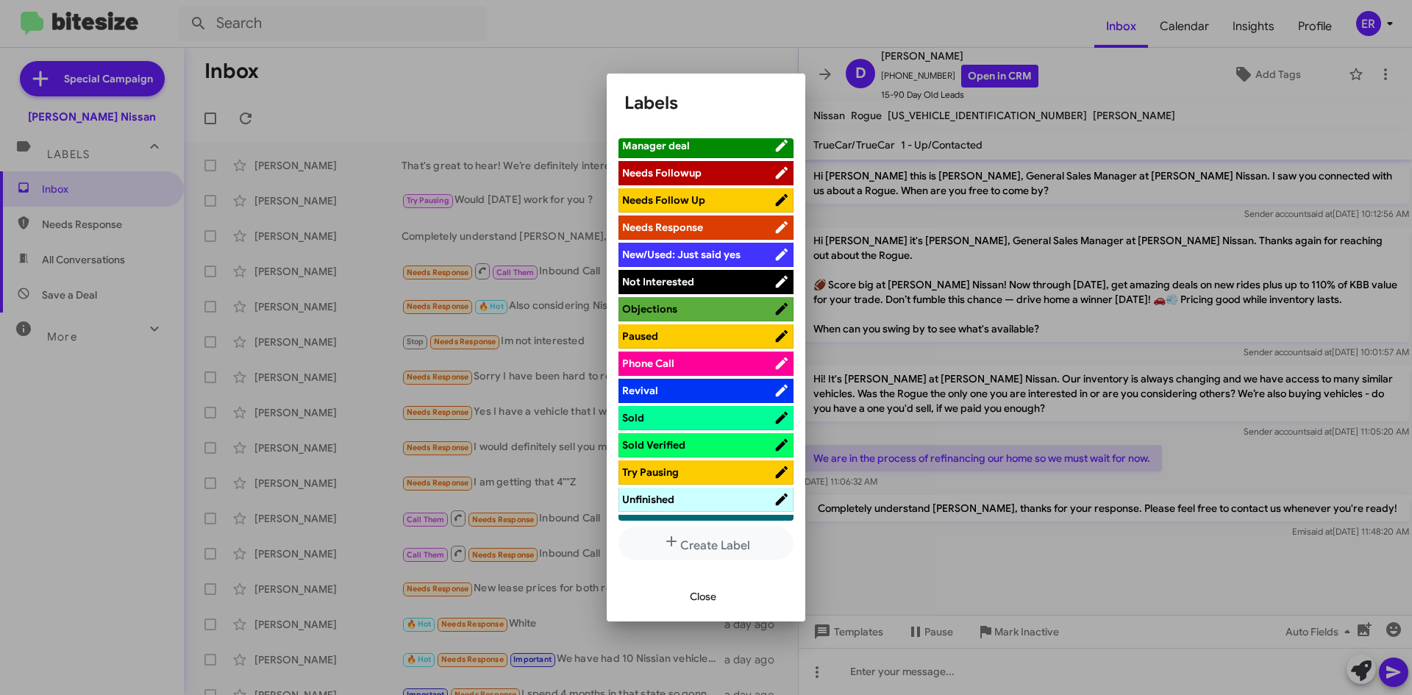
click at [693, 275] on span "Not Interested" at bounding box center [658, 281] width 72 height 13
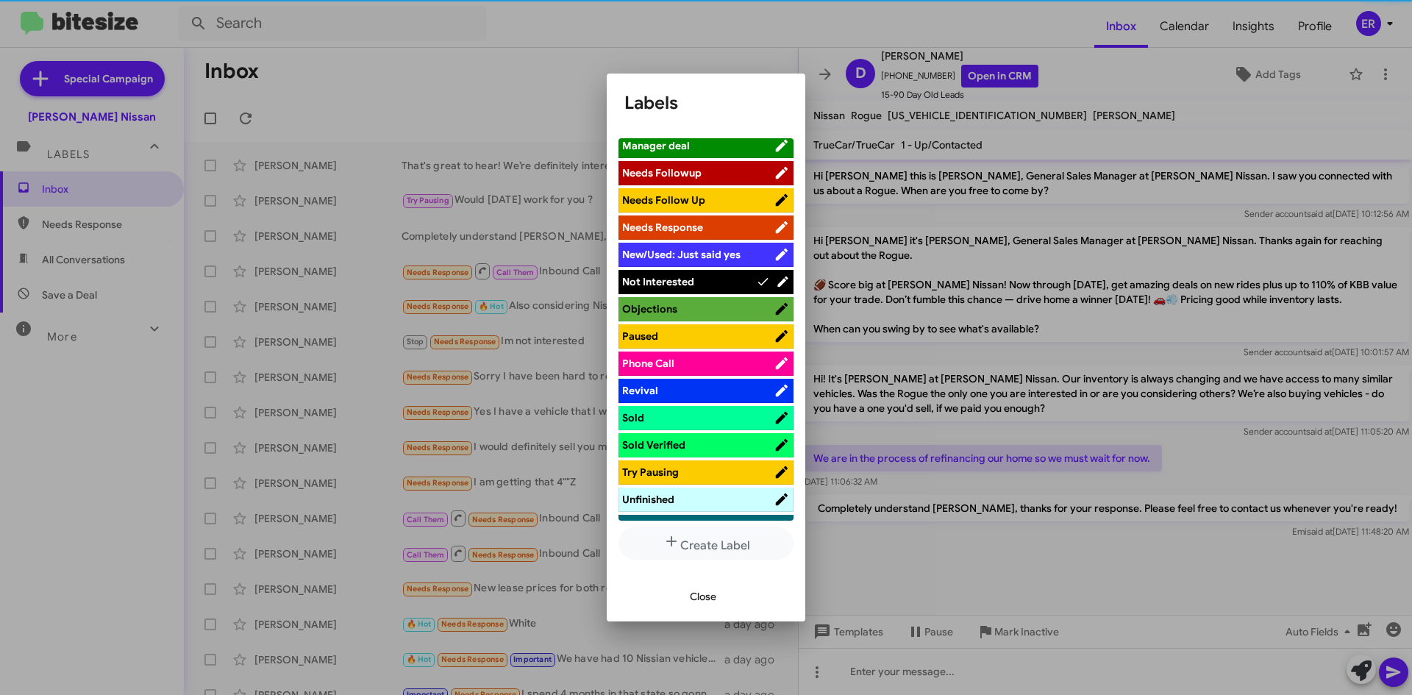
click at [710, 597] on span "Close" at bounding box center [703, 596] width 26 height 26
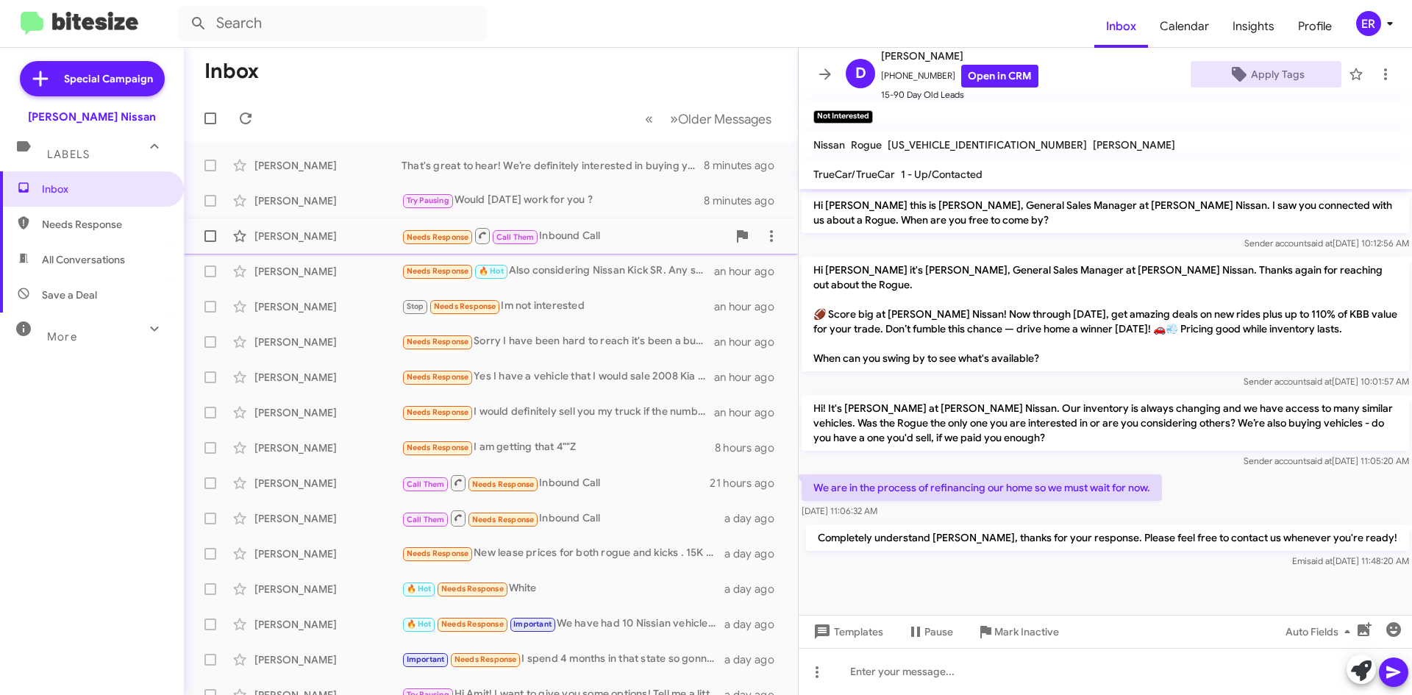
click at [599, 240] on div "Needs Response Call Them Inbound Call" at bounding box center [565, 235] width 326 height 18
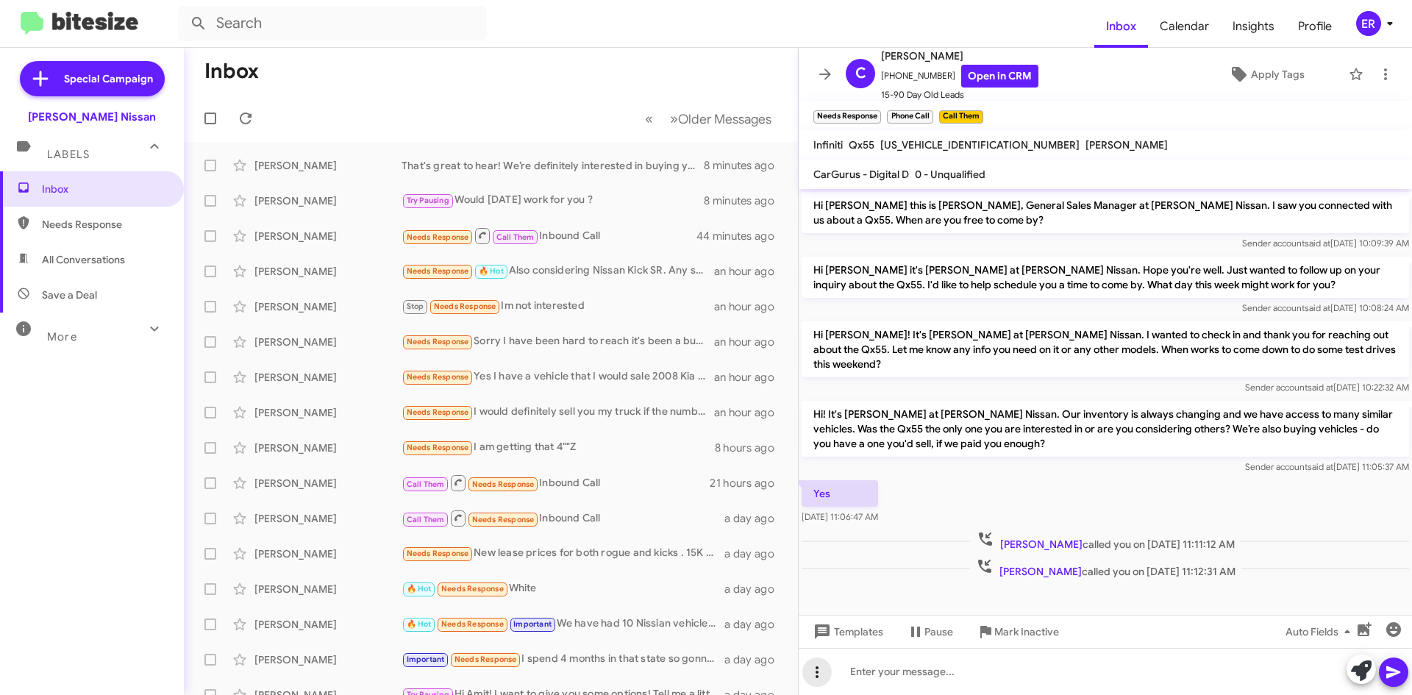
click at [823, 674] on icon at bounding box center [817, 672] width 18 height 18
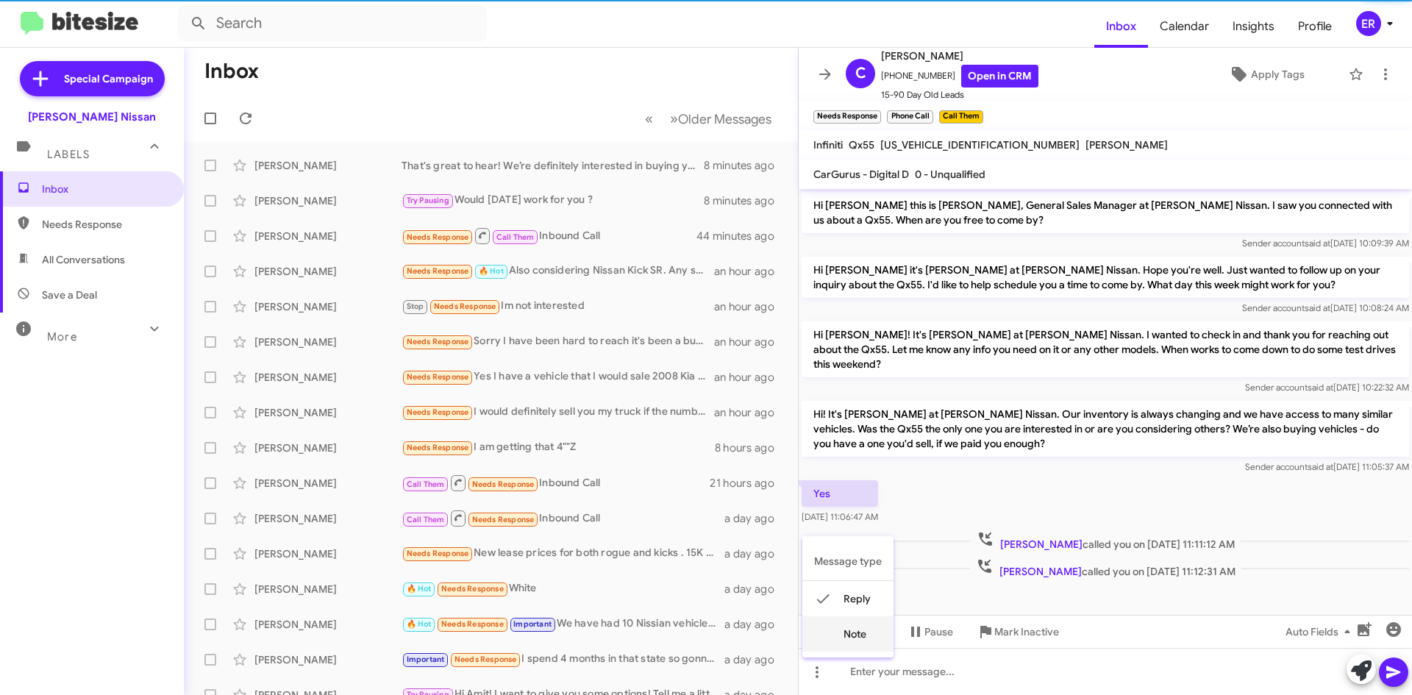
click at [836, 641] on button "note" at bounding box center [847, 633] width 91 height 35
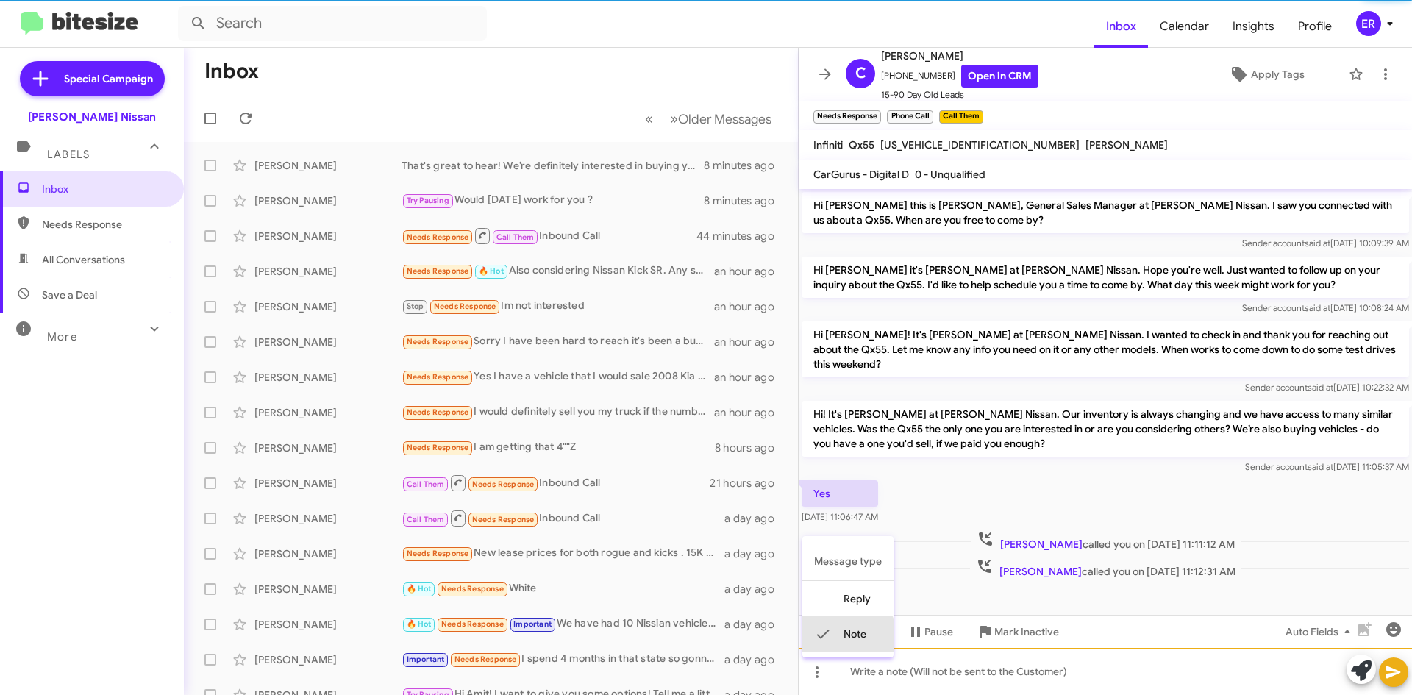
click at [862, 669] on div at bounding box center [1105, 671] width 613 height 47
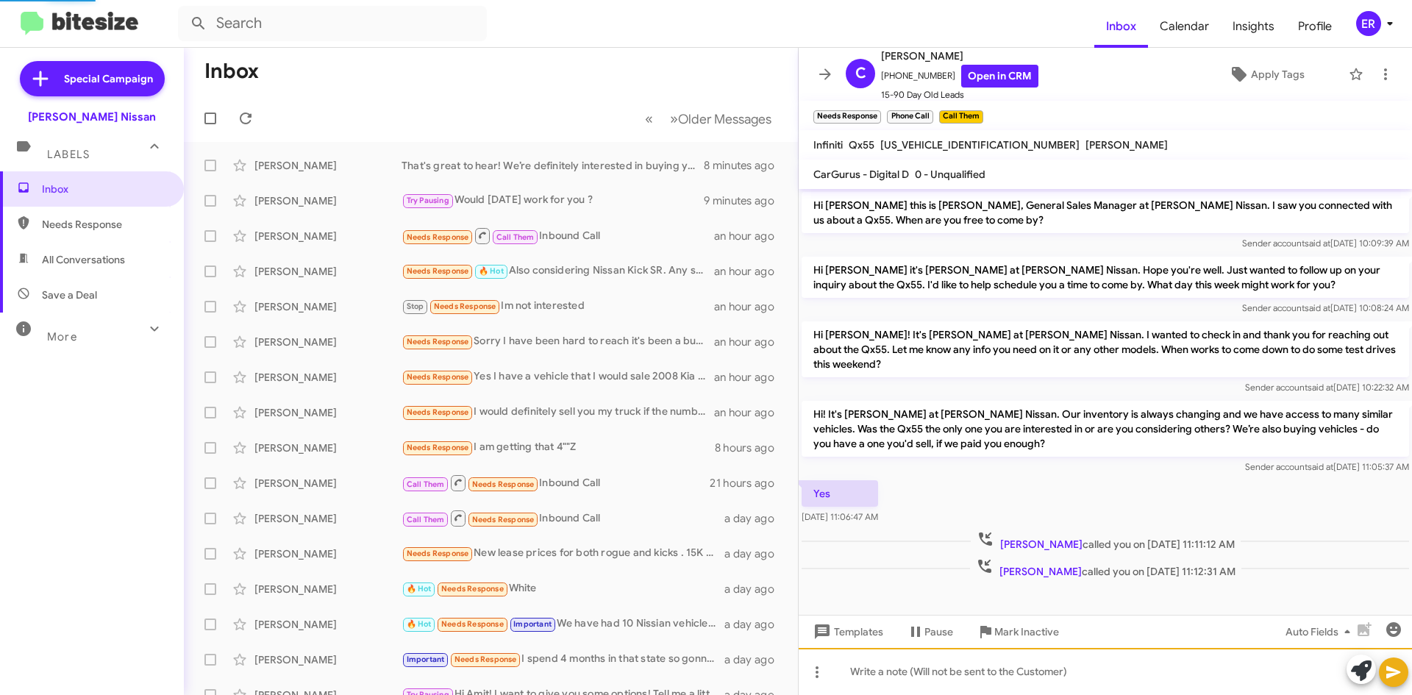
scroll to position [43, 0]
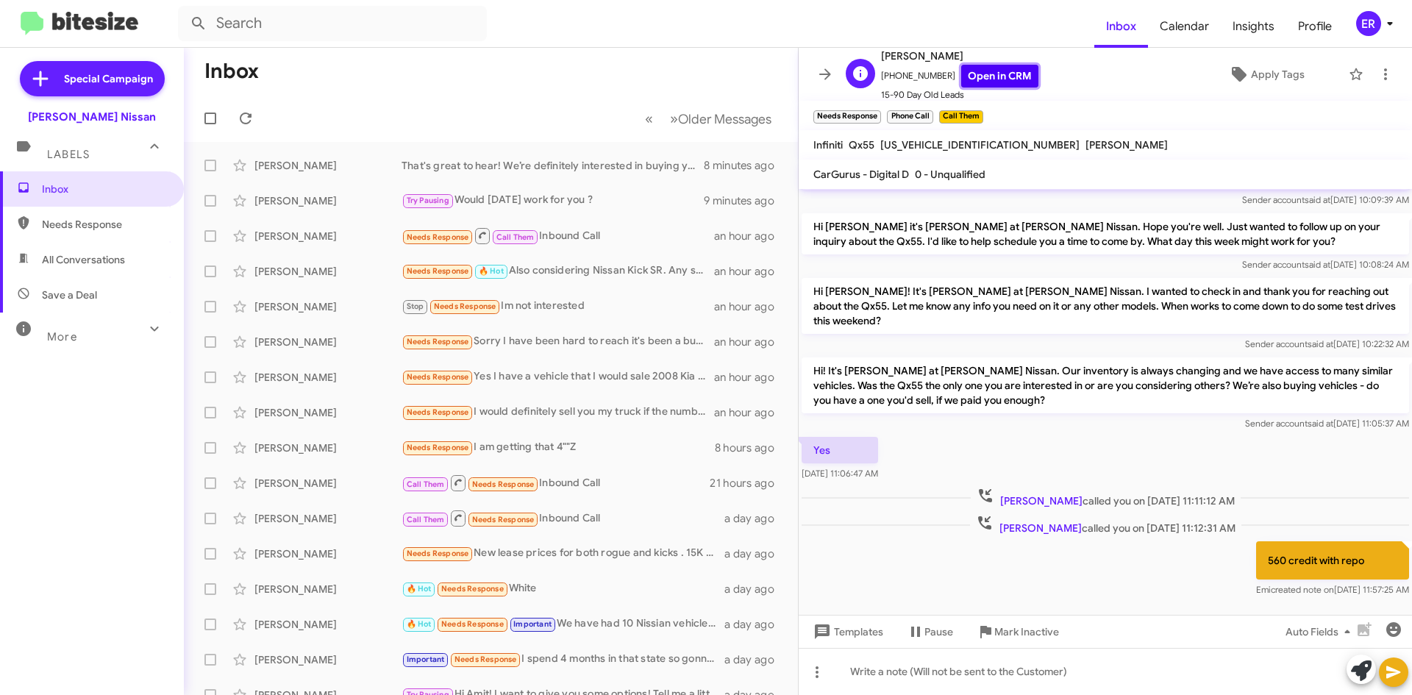
click at [973, 80] on link "Open in CRM" at bounding box center [999, 76] width 77 height 23
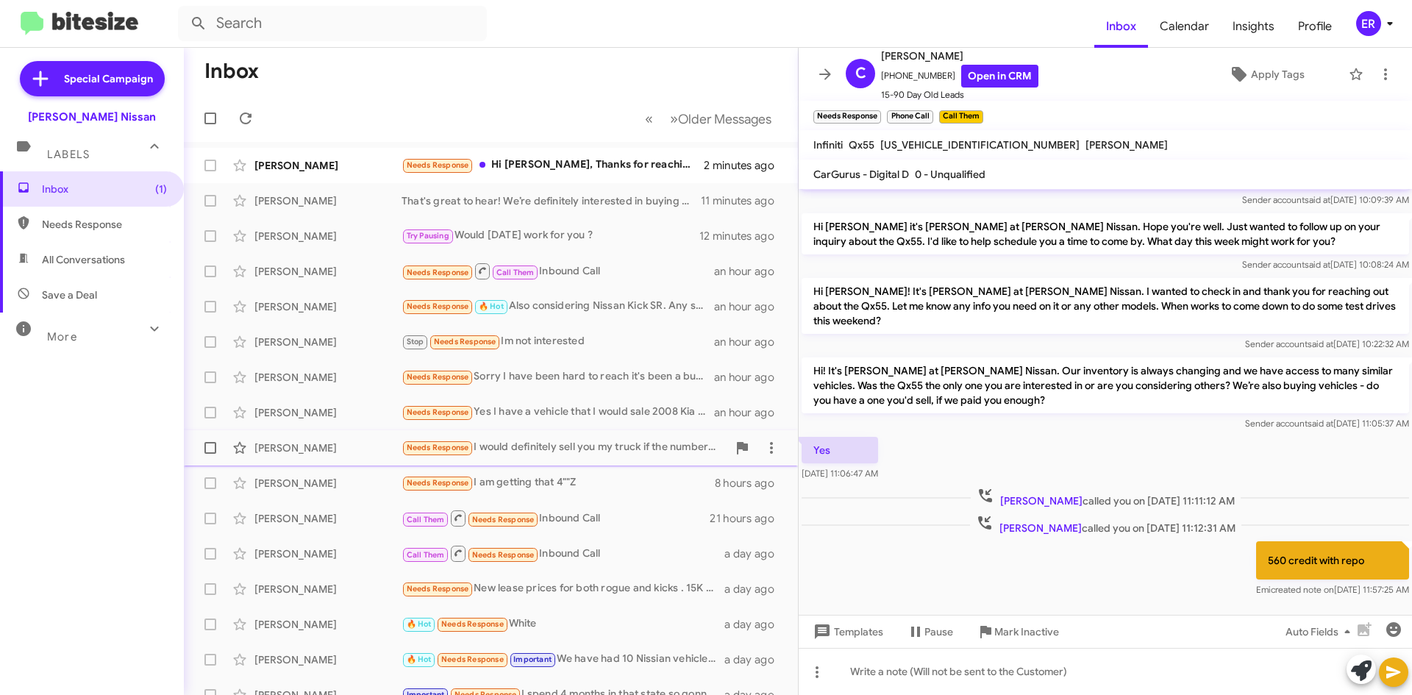
click at [631, 455] on div "Needs Response I would definitely sell you my truck if the numbers make sense." at bounding box center [565, 447] width 326 height 17
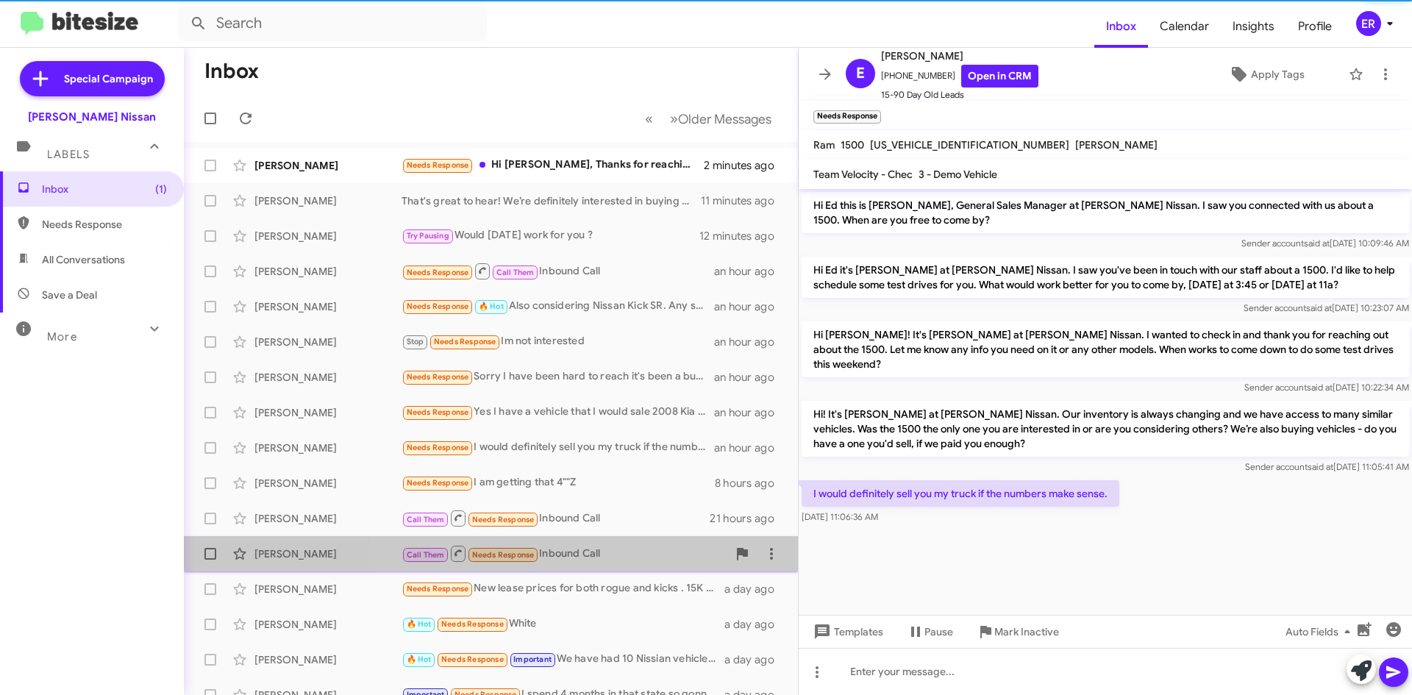
click at [616, 537] on span "Alice Ardison Call Them Needs Response Inbound Call a day ago" at bounding box center [491, 553] width 614 height 35
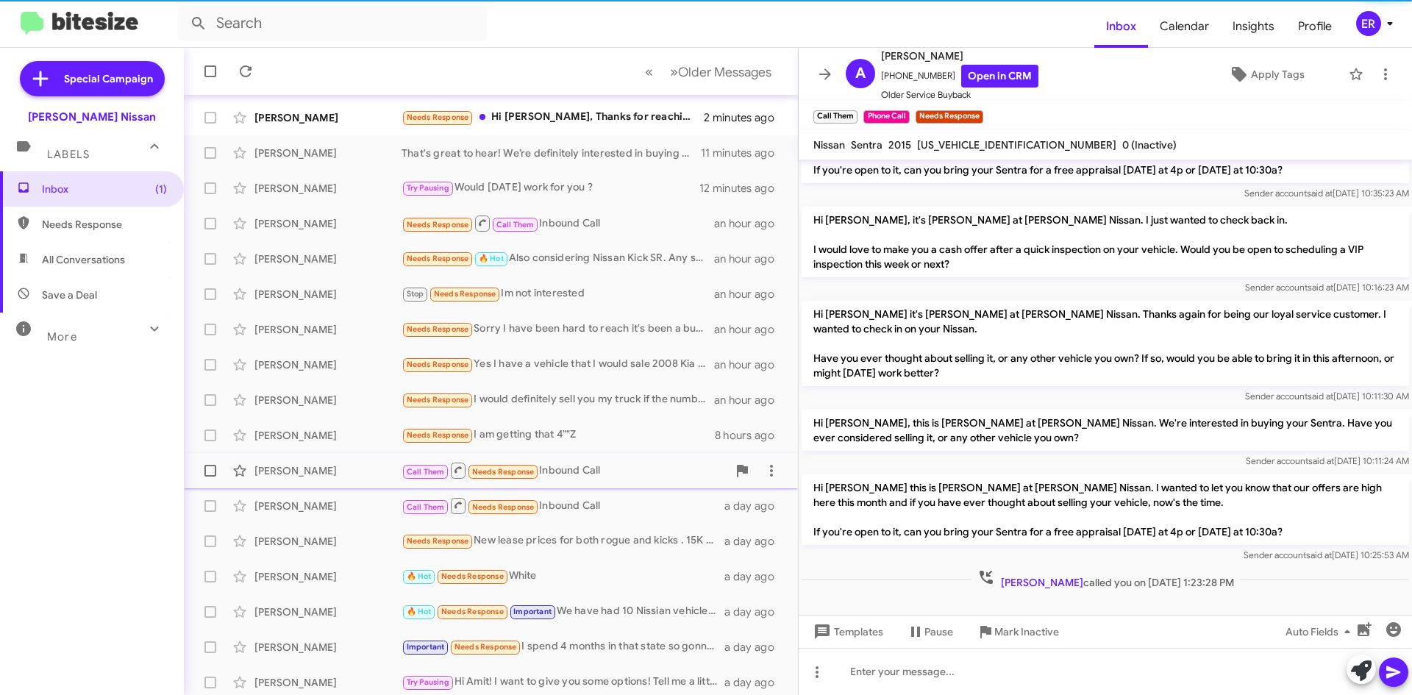
scroll to position [74, 0]
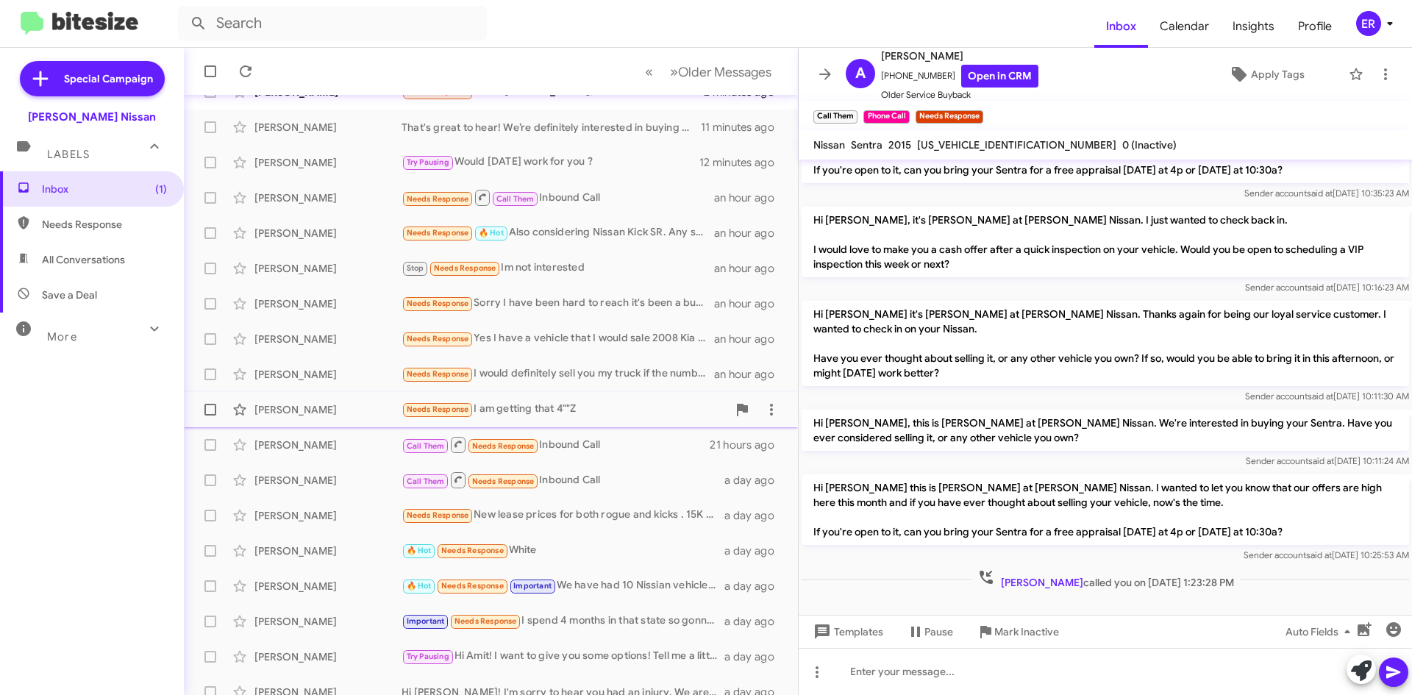
click at [621, 407] on div "Needs Response I am getting that 4""Z" at bounding box center [565, 409] width 326 height 17
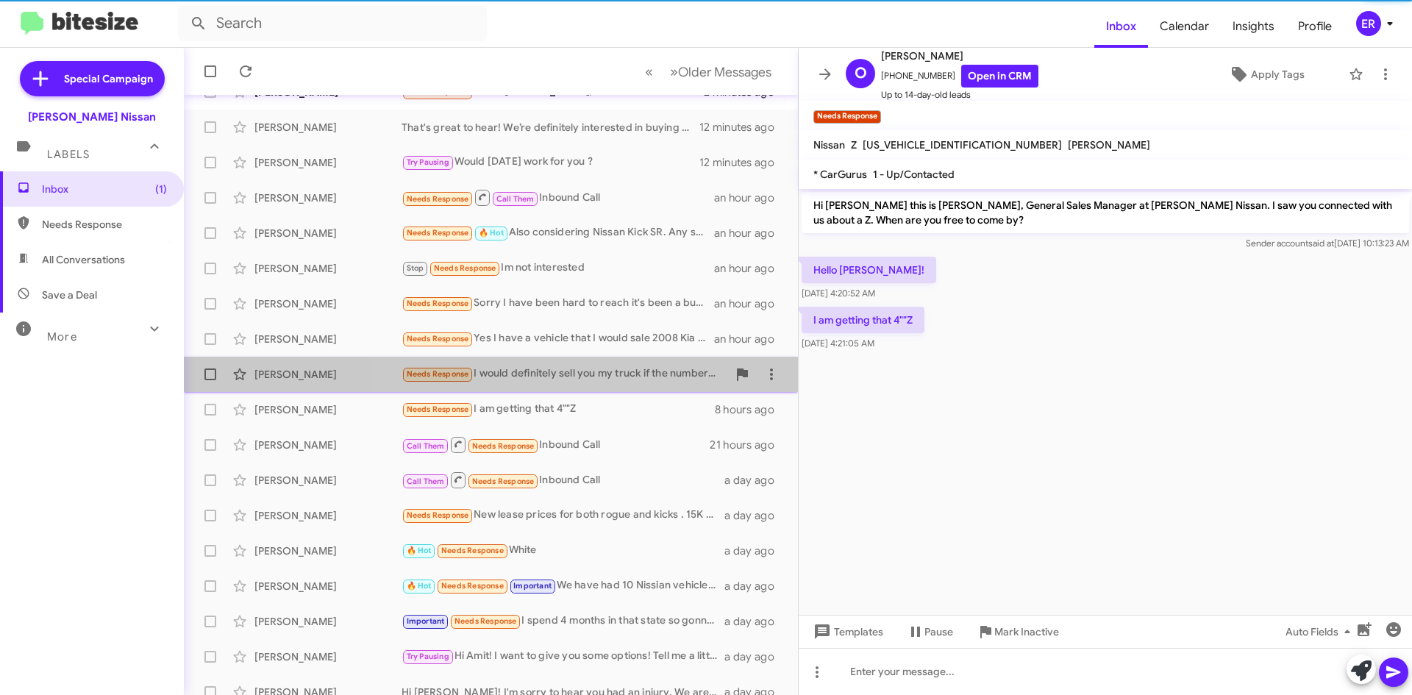
click at [607, 374] on div "Needs Response I would definitely sell you my truck if the numbers make sense." at bounding box center [565, 373] width 326 height 17
